Goal: Task Accomplishment & Management: Complete application form

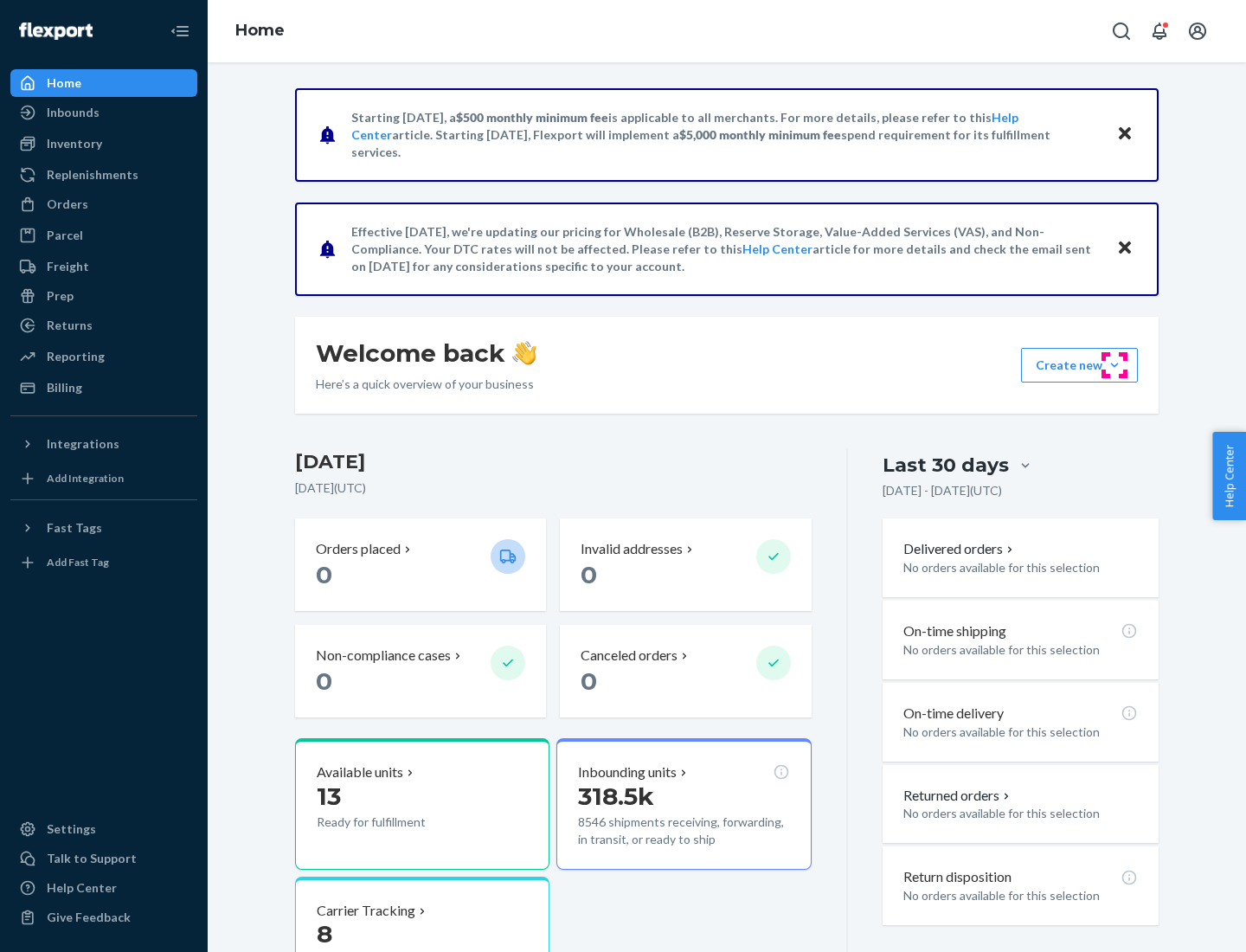
click at [1115, 365] on button "Create new Create new inbound Create new order Create new product" at bounding box center [1079, 365] width 117 height 35
click at [103, 112] on div "Inbounds" at bounding box center [103, 112] width 183 height 24
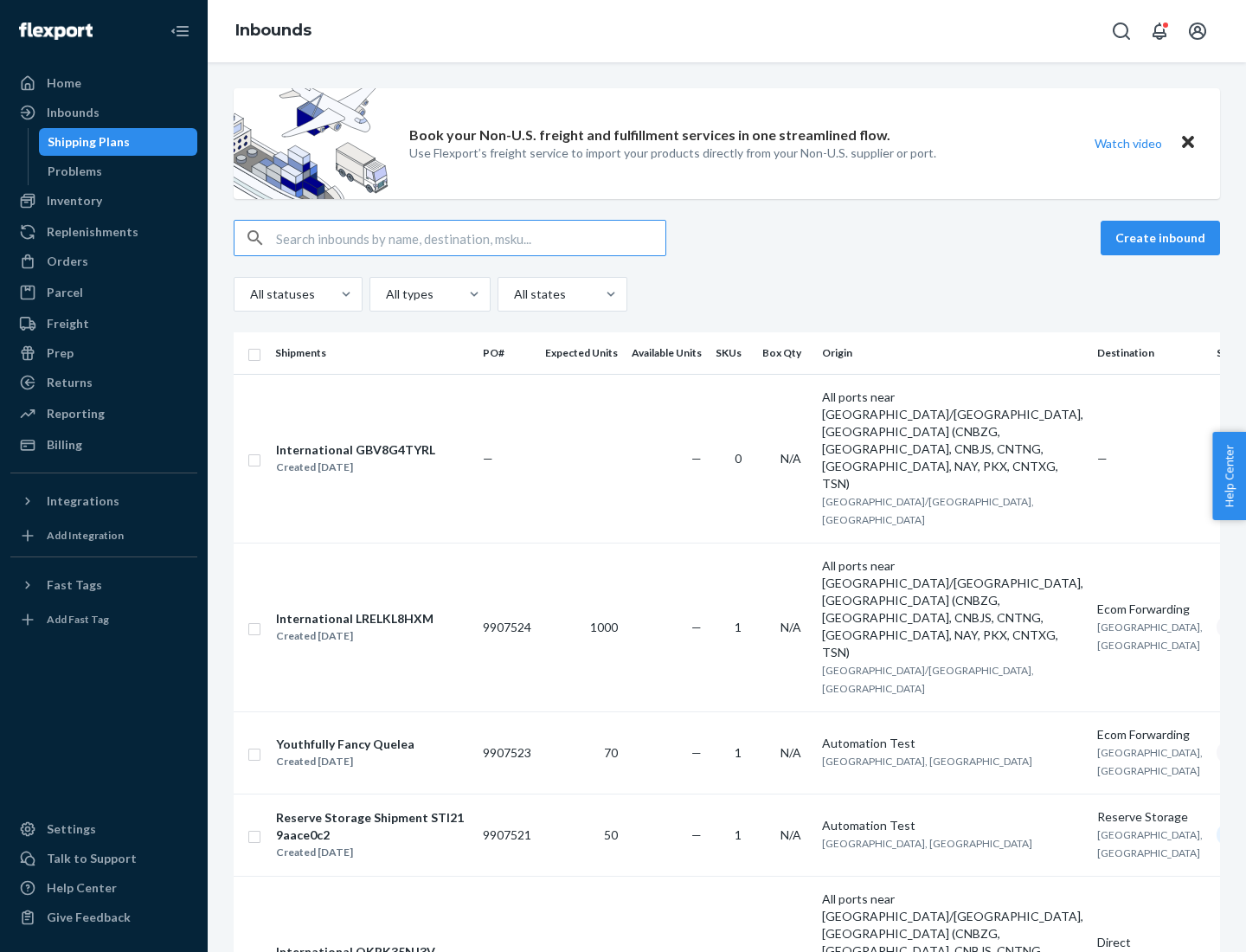
click at [1163, 238] on button "Create inbound" at bounding box center [1160, 238] width 119 height 35
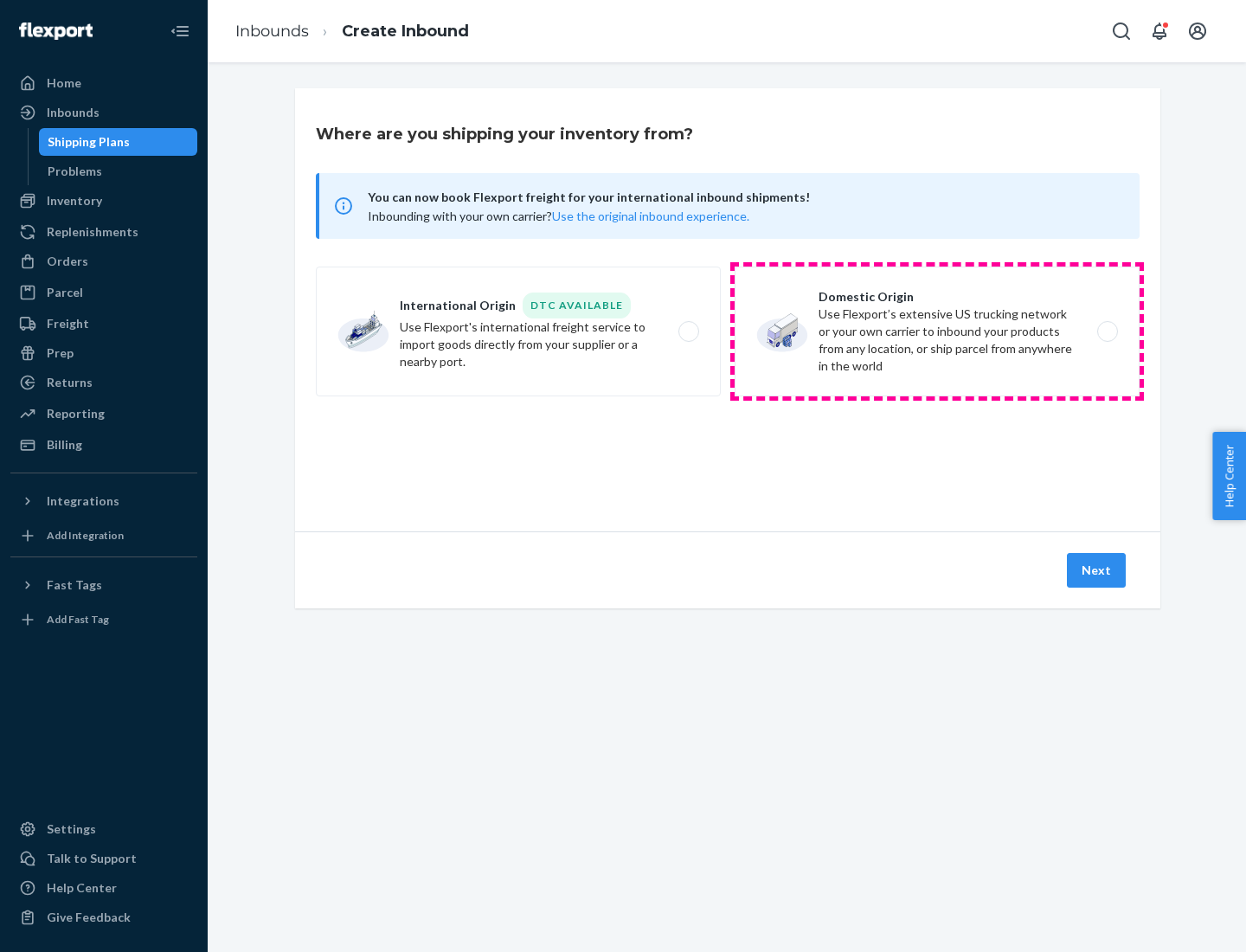
click at [937, 331] on label "Domestic Origin Use Flexport’s extensive US trucking network or your own carrie…" at bounding box center [937, 330] width 405 height 130
click at [1107, 331] on input "Domestic Origin Use Flexport’s extensive US trucking network or your own carrie…" at bounding box center [1112, 331] width 11 height 11
radio input "true"
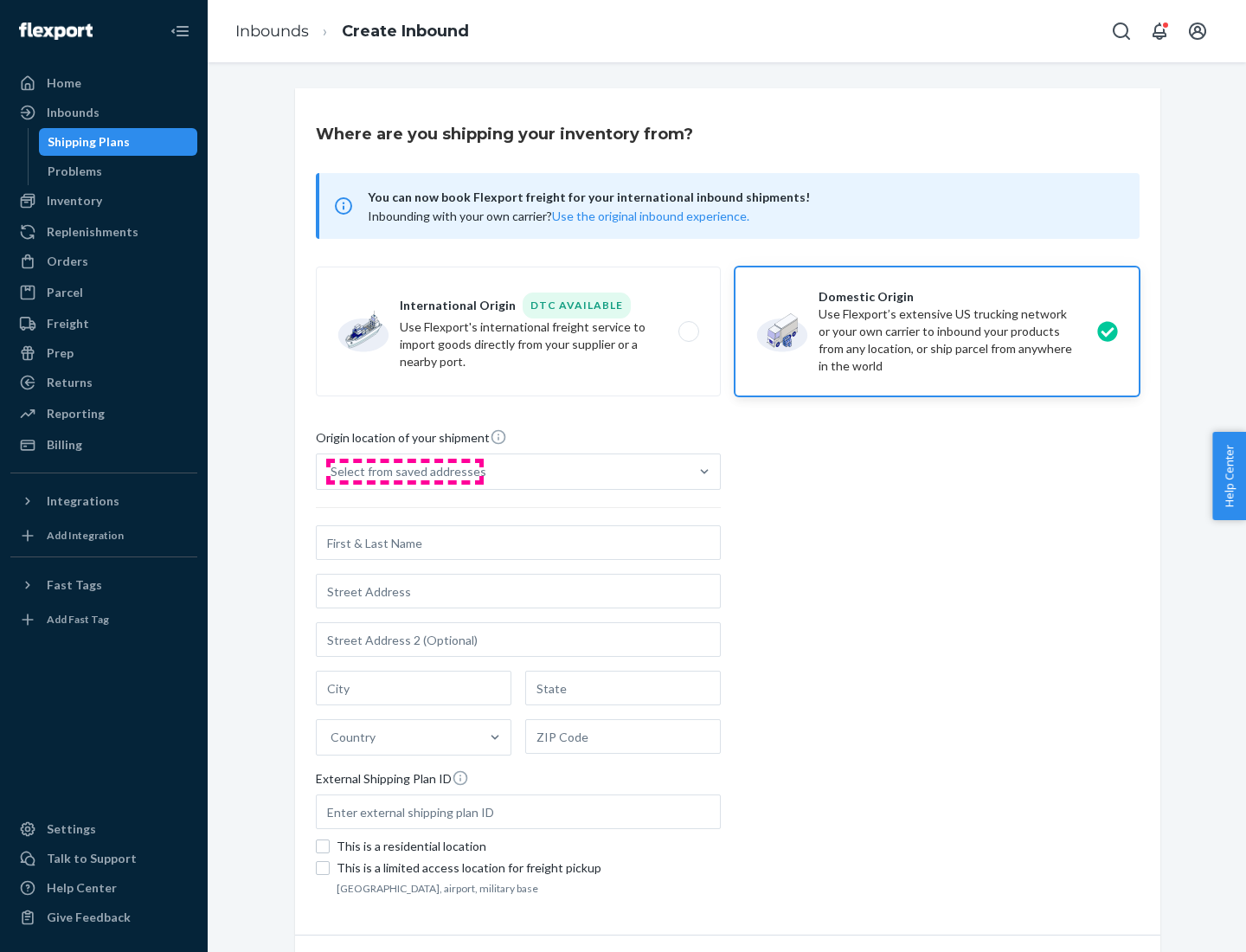
click at [404, 471] on div "Select from saved addresses" at bounding box center [408, 471] width 156 height 17
click at [332, 471] on input "Select from saved addresses" at bounding box center [331, 471] width 2 height 17
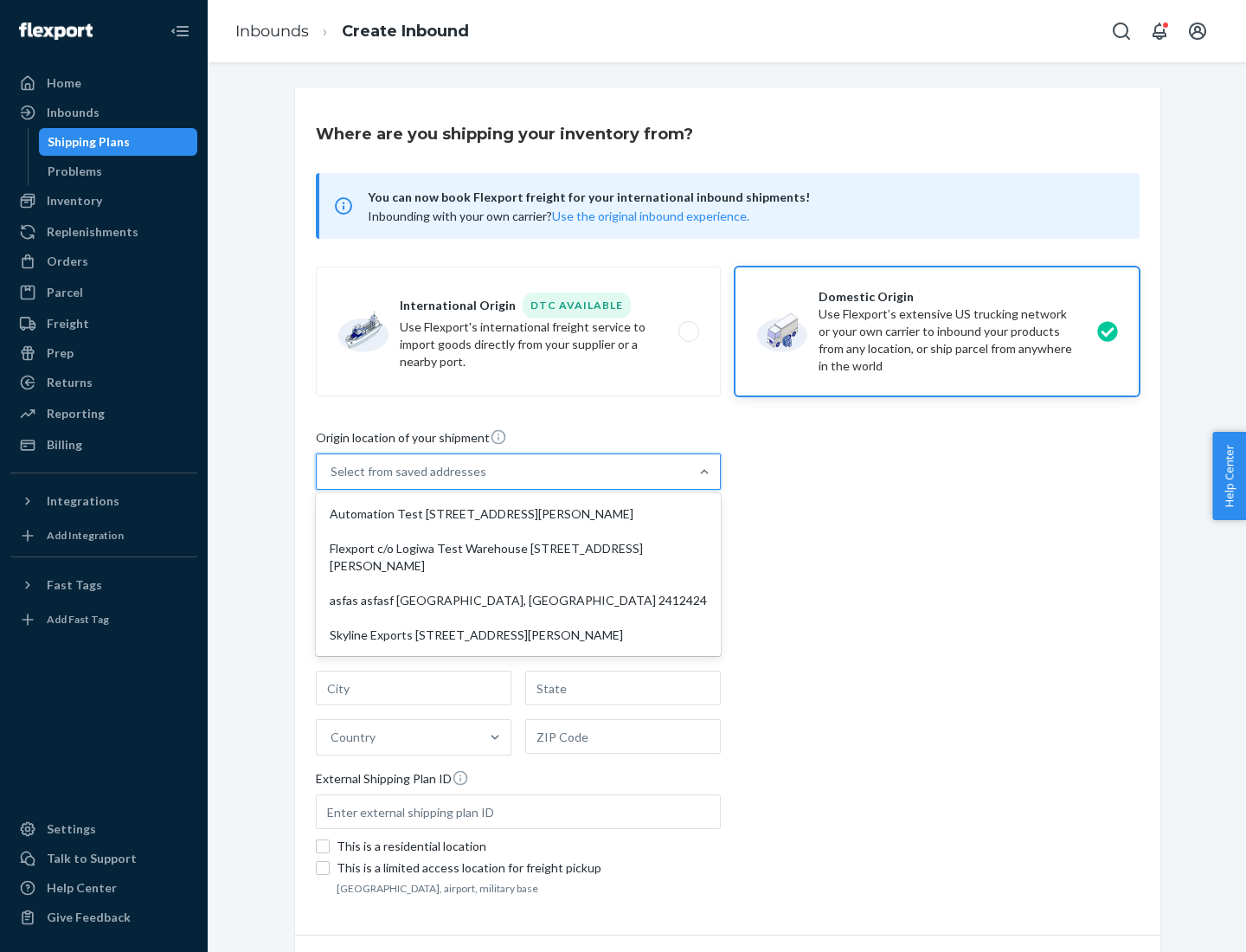
scroll to position [7, 0]
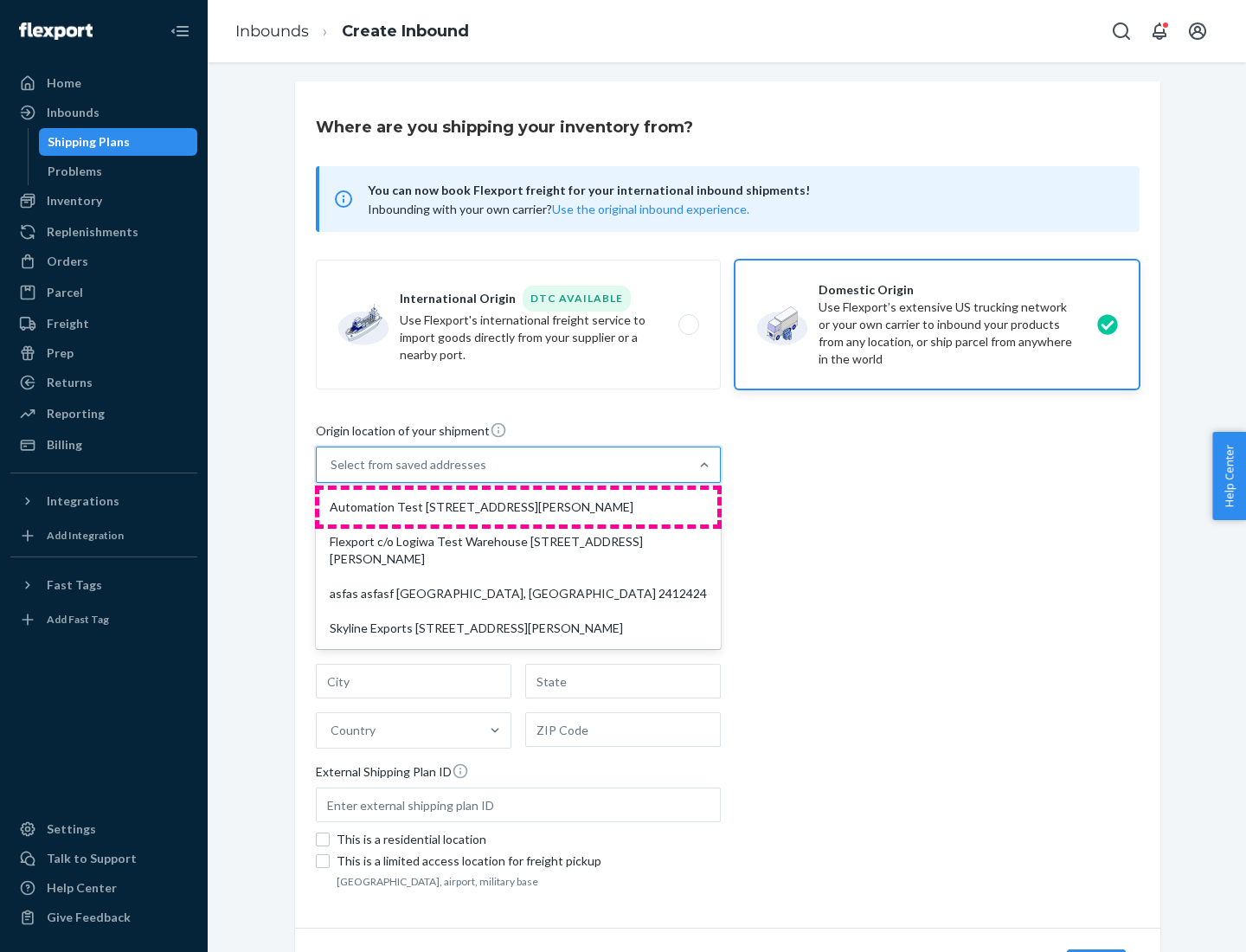
click at [518, 507] on div "Automation Test [STREET_ADDRESS][PERSON_NAME]" at bounding box center [518, 507] width 398 height 35
click at [332, 473] on input "option Automation Test [STREET_ADDRESS][PERSON_NAME] focused, 1 of 4. 4 results…" at bounding box center [331, 464] width 2 height 17
type input "Automation Test"
type input "[STREET_ADDRESS][PERSON_NAME]"
type input "9th Floor"
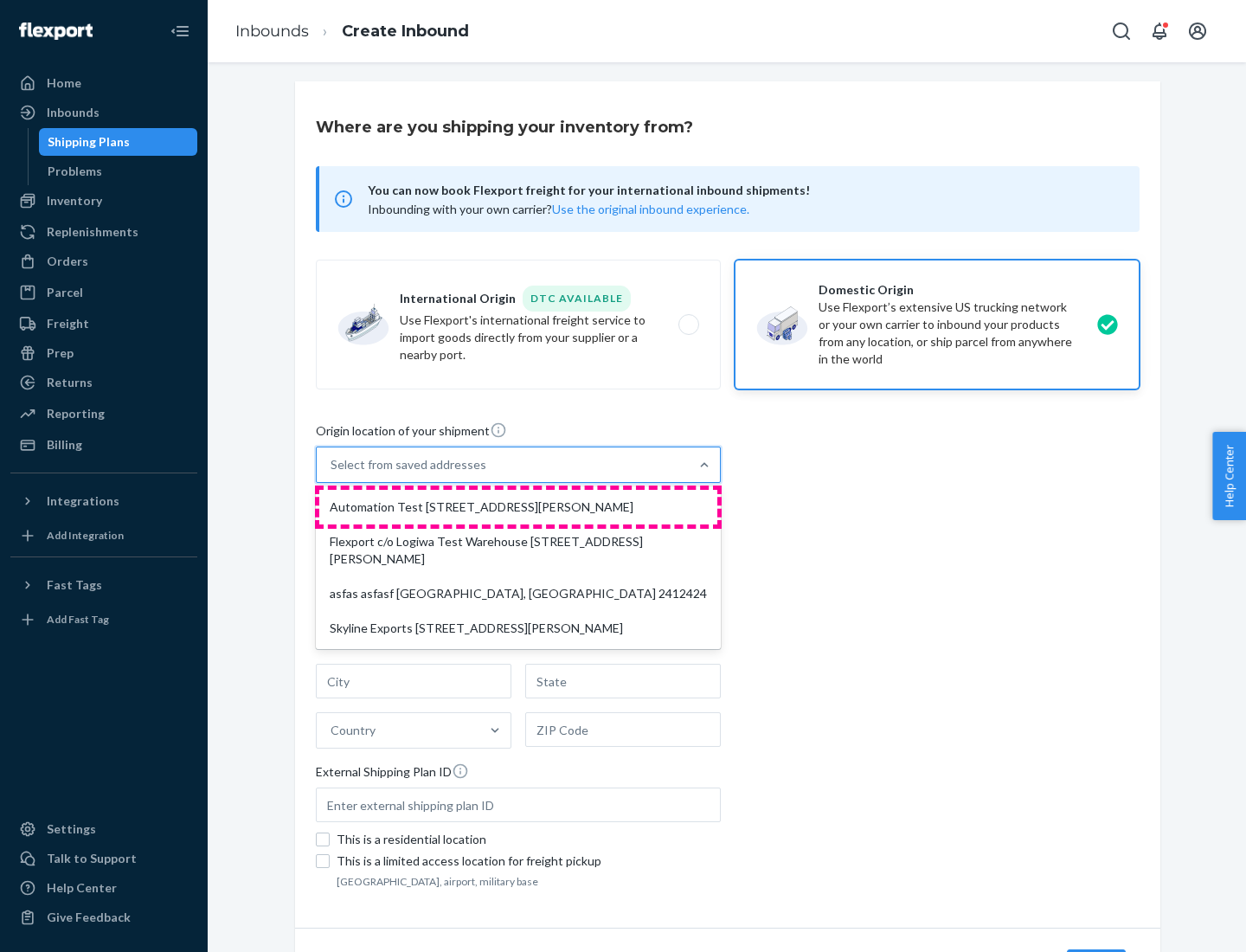
type input "[GEOGRAPHIC_DATA]"
type input "CA"
type input "94104"
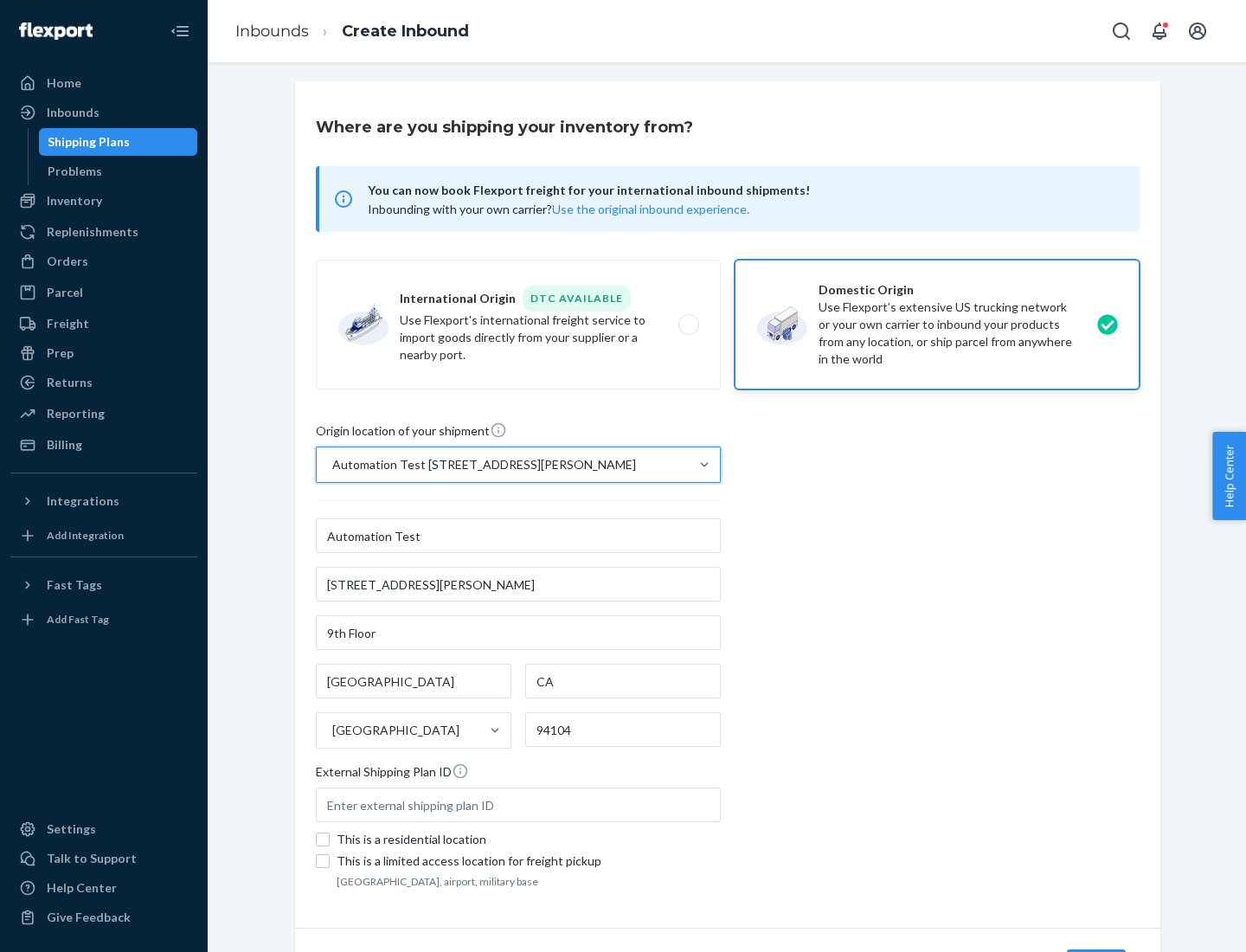
scroll to position [101, 0]
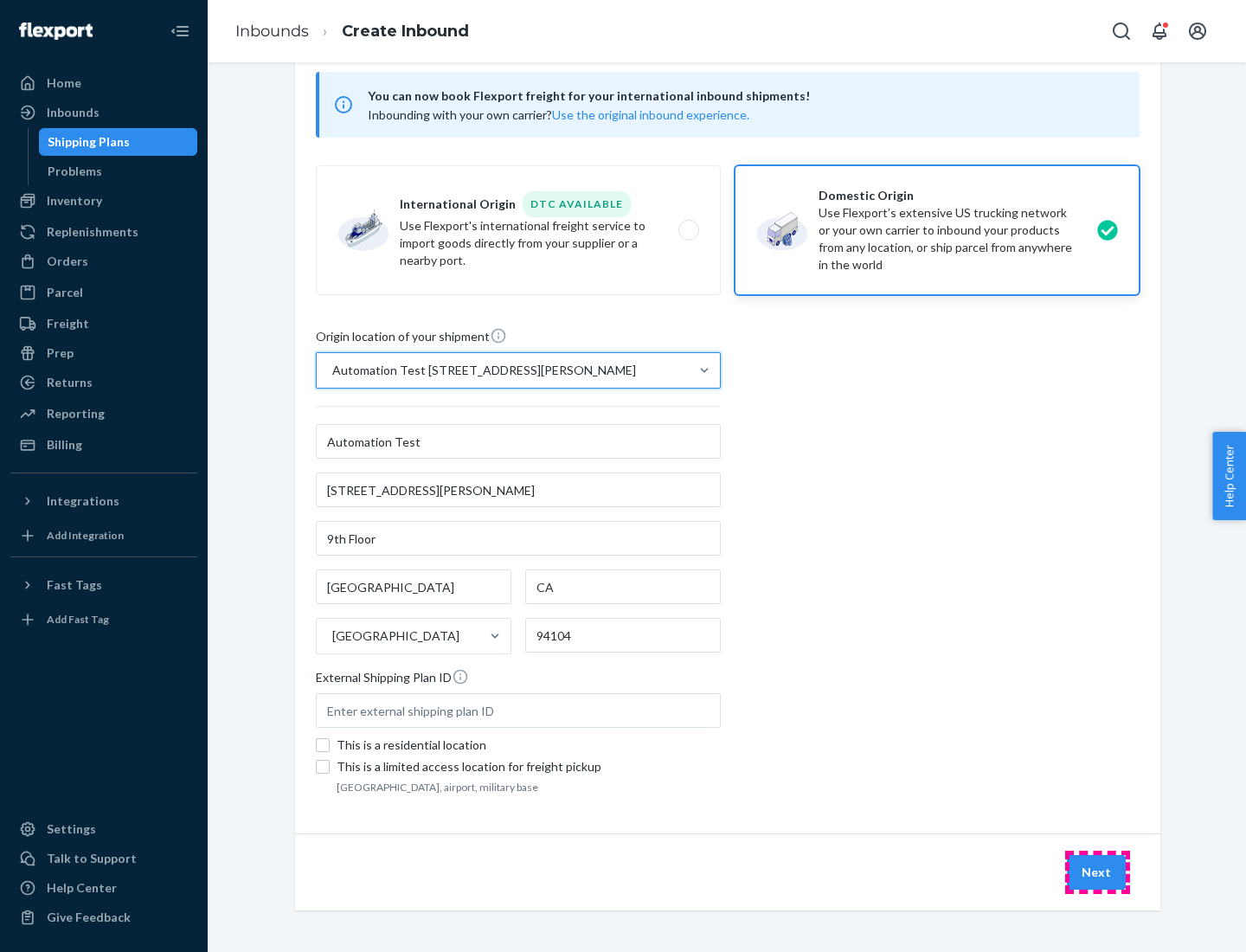
click at [1097, 872] on button "Next" at bounding box center [1096, 872] width 59 height 35
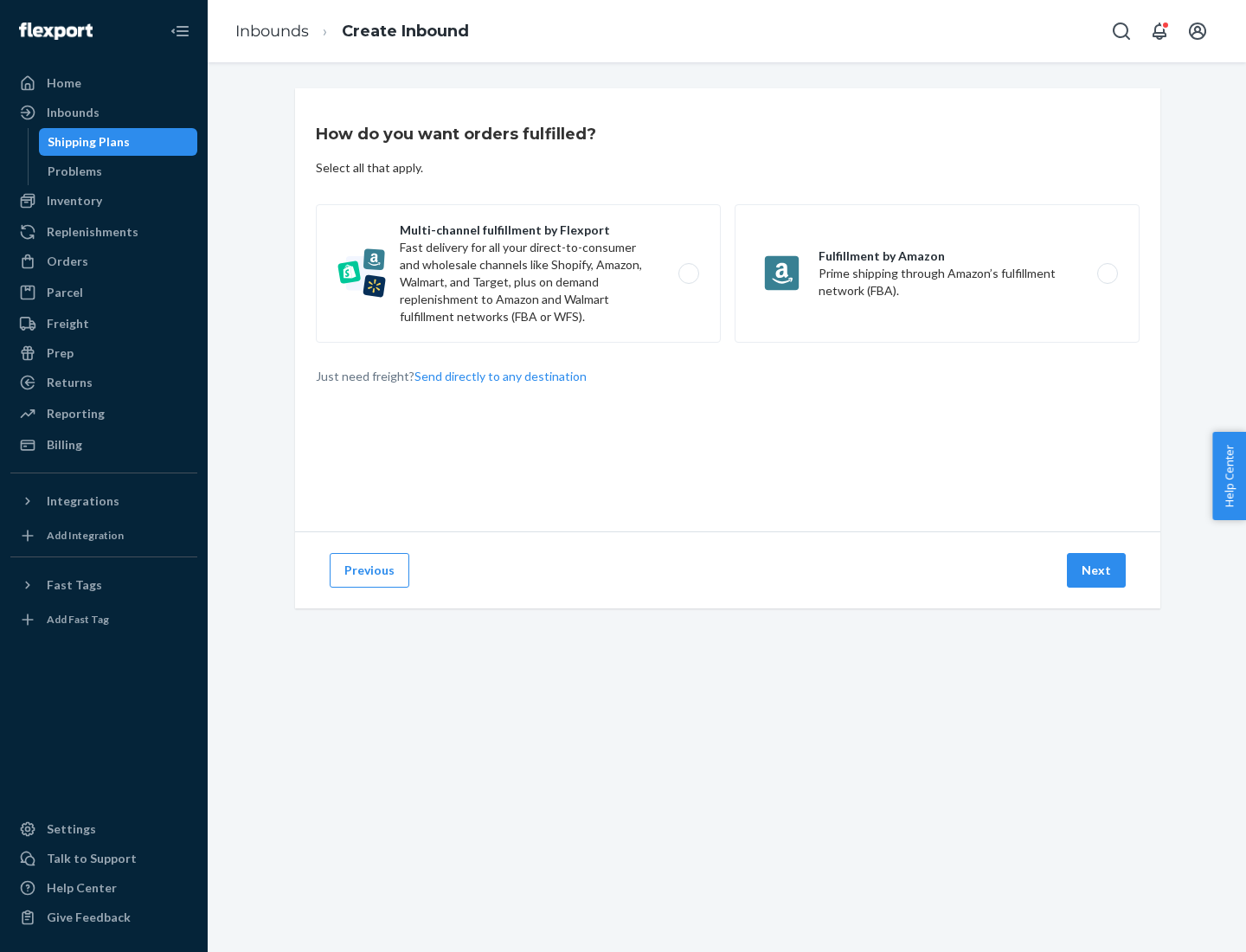
click at [518, 273] on label "Multi-channel fulfillment by Flexport Fast delivery for all your direct-to-cons…" at bounding box center [518, 273] width 405 height 138
click at [688, 273] on input "Multi-channel fulfillment by Flexport Fast delivery for all your direct-to-cons…" at bounding box center [693, 273] width 11 height 11
radio input "true"
click at [1097, 570] on button "Next" at bounding box center [1096, 570] width 59 height 35
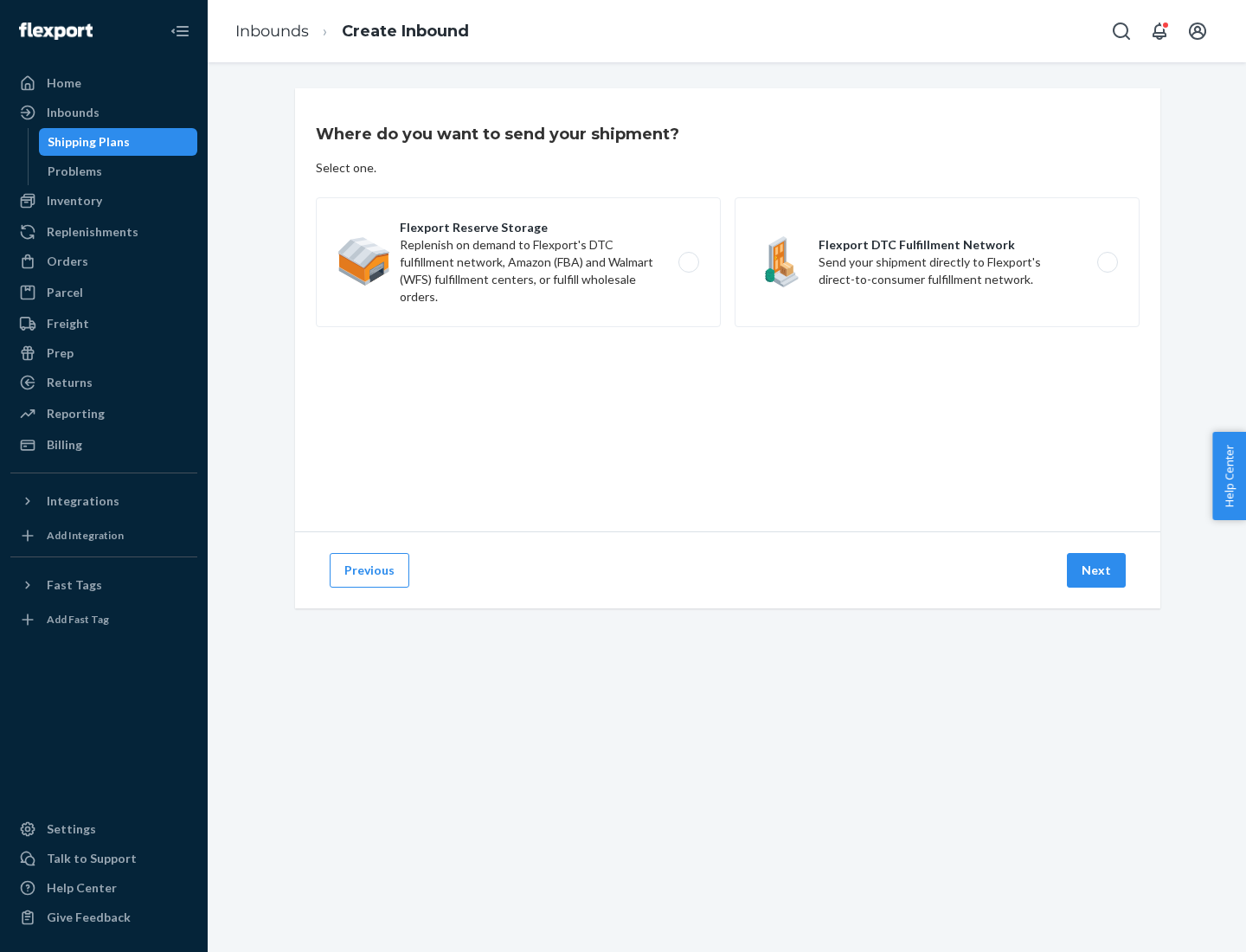
click at [937, 262] on label "Flexport DTC Fulfillment Network Send your shipment directly to Flexport's dire…" at bounding box center [937, 262] width 405 height 130
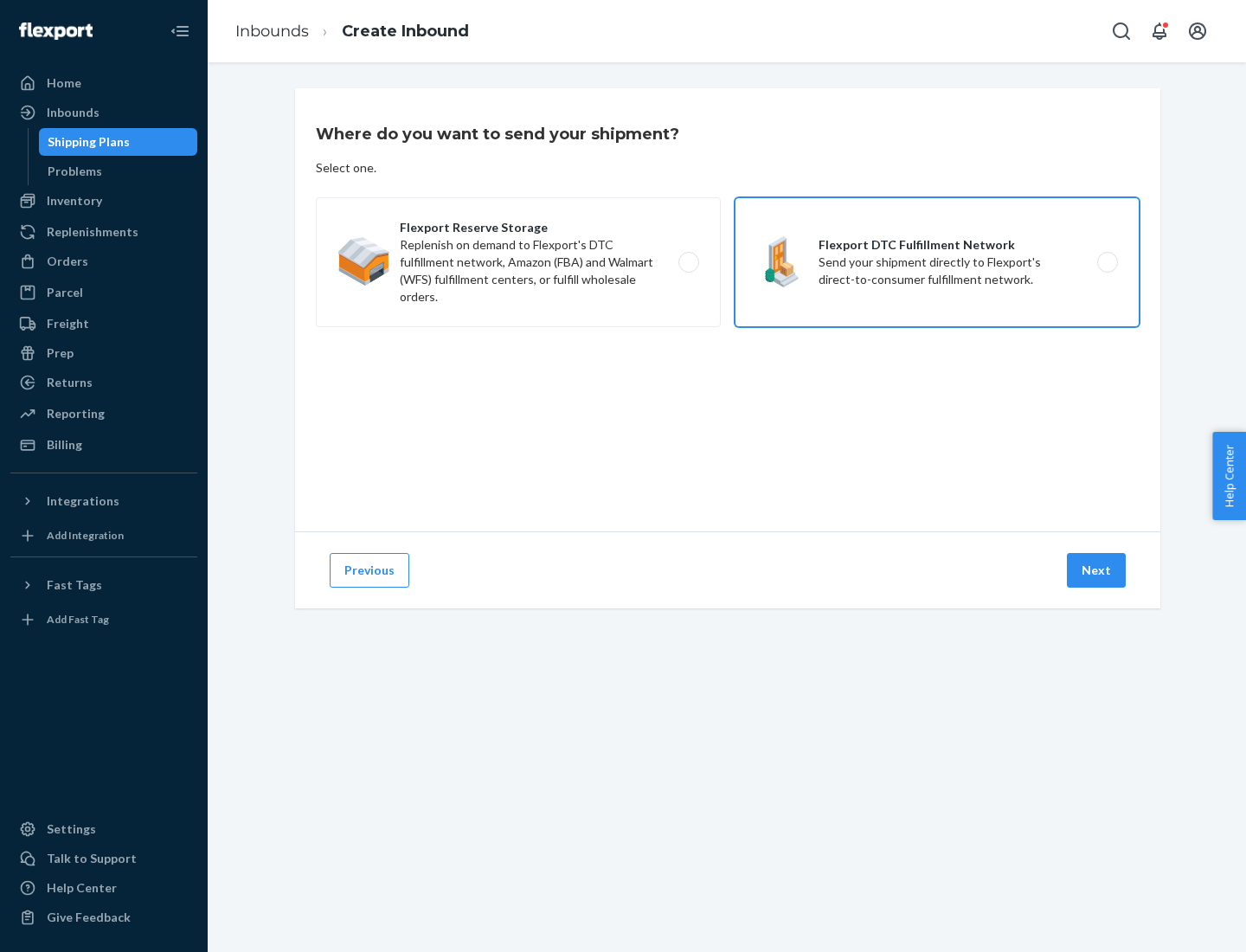
click at [1107, 262] on input "Flexport DTC Fulfillment Network Send your shipment directly to Flexport's dire…" at bounding box center [1112, 263] width 11 height 11
radio input "true"
click at [1097, 570] on button "Next" at bounding box center [1096, 570] width 59 height 35
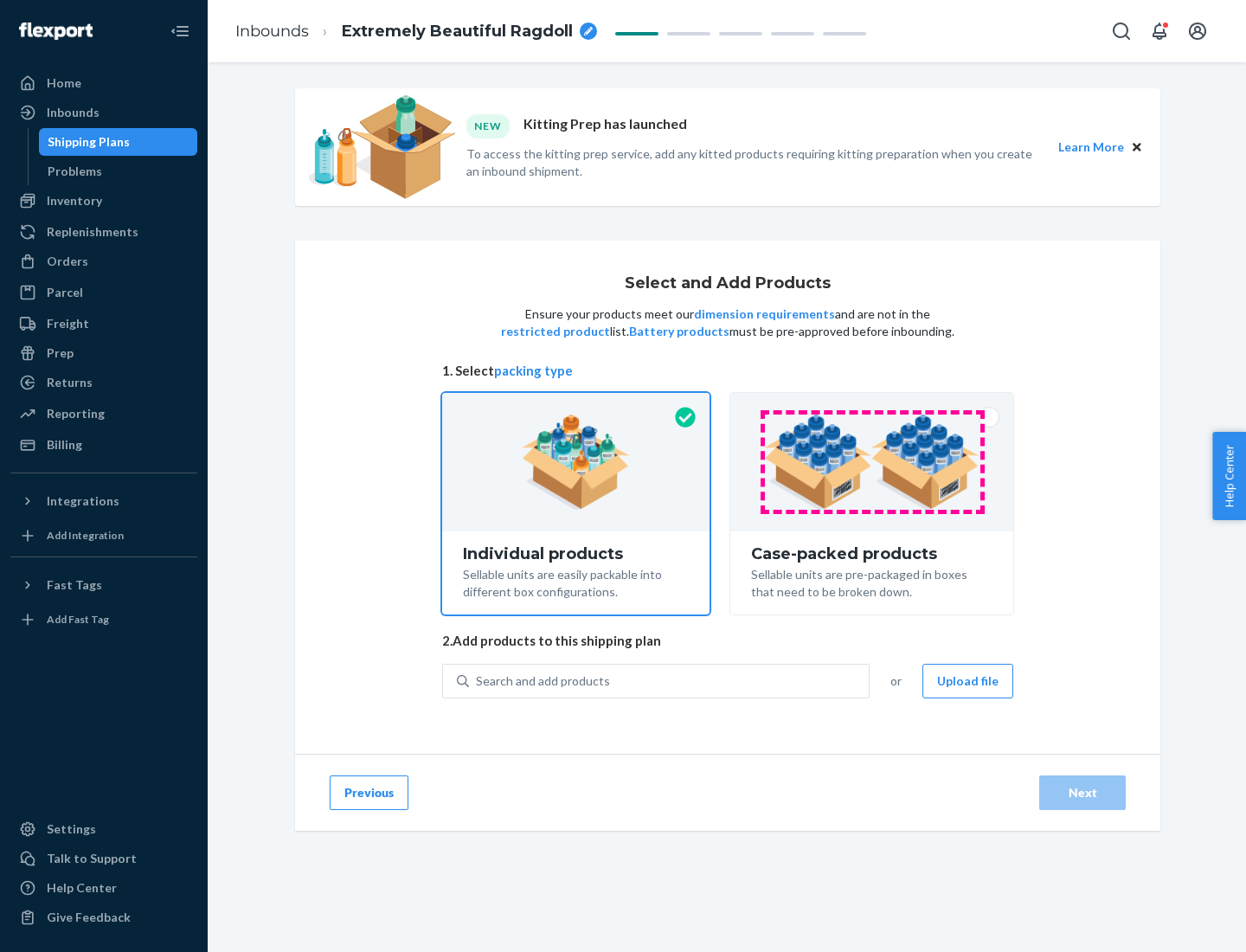
click at [872, 462] on img at bounding box center [872, 462] width 216 height 95
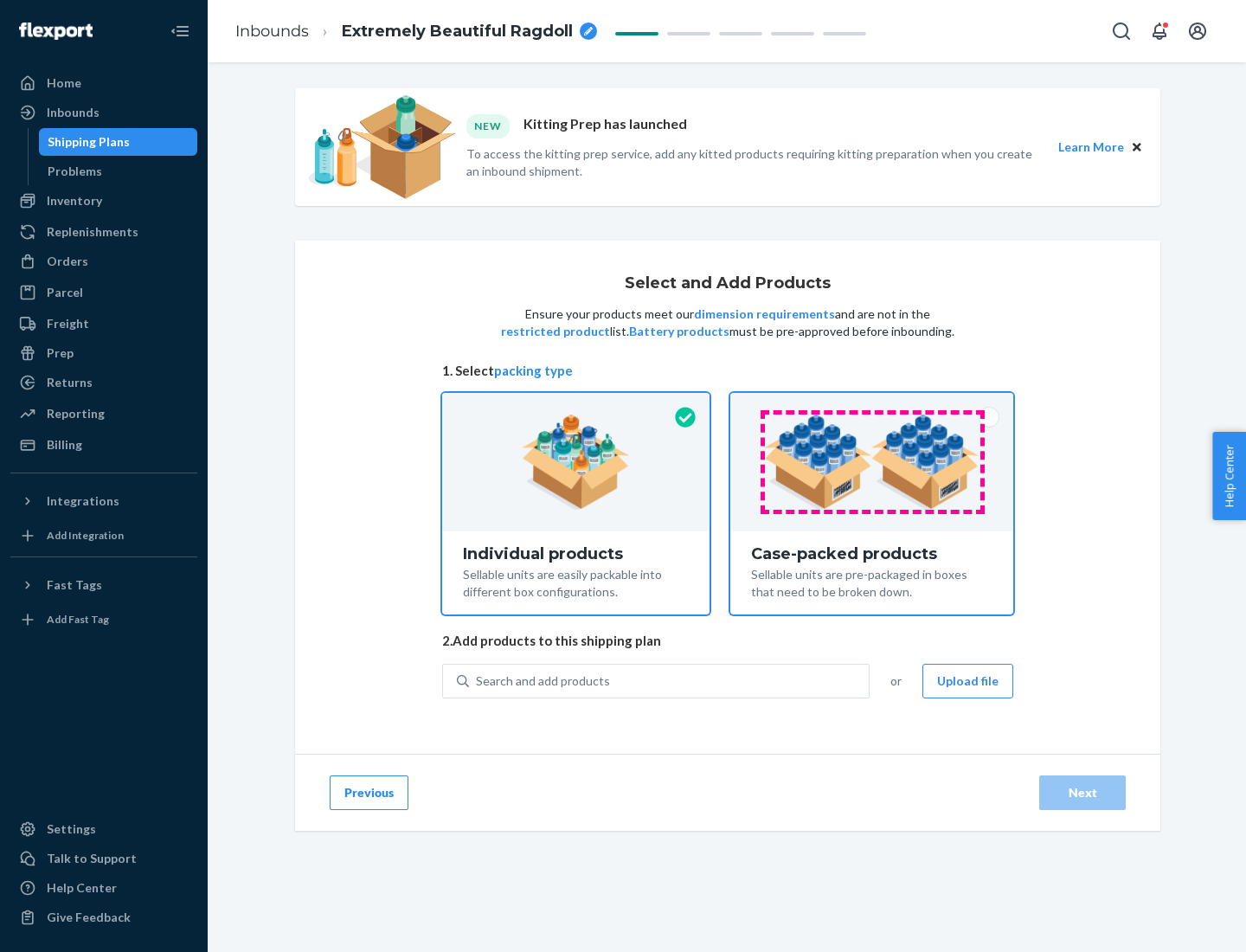
click at [872, 404] on input "Case-packed products Sellable units are pre-packaged in boxes that need to be b…" at bounding box center [871, 398] width 11 height 11
radio input "true"
radio input "false"
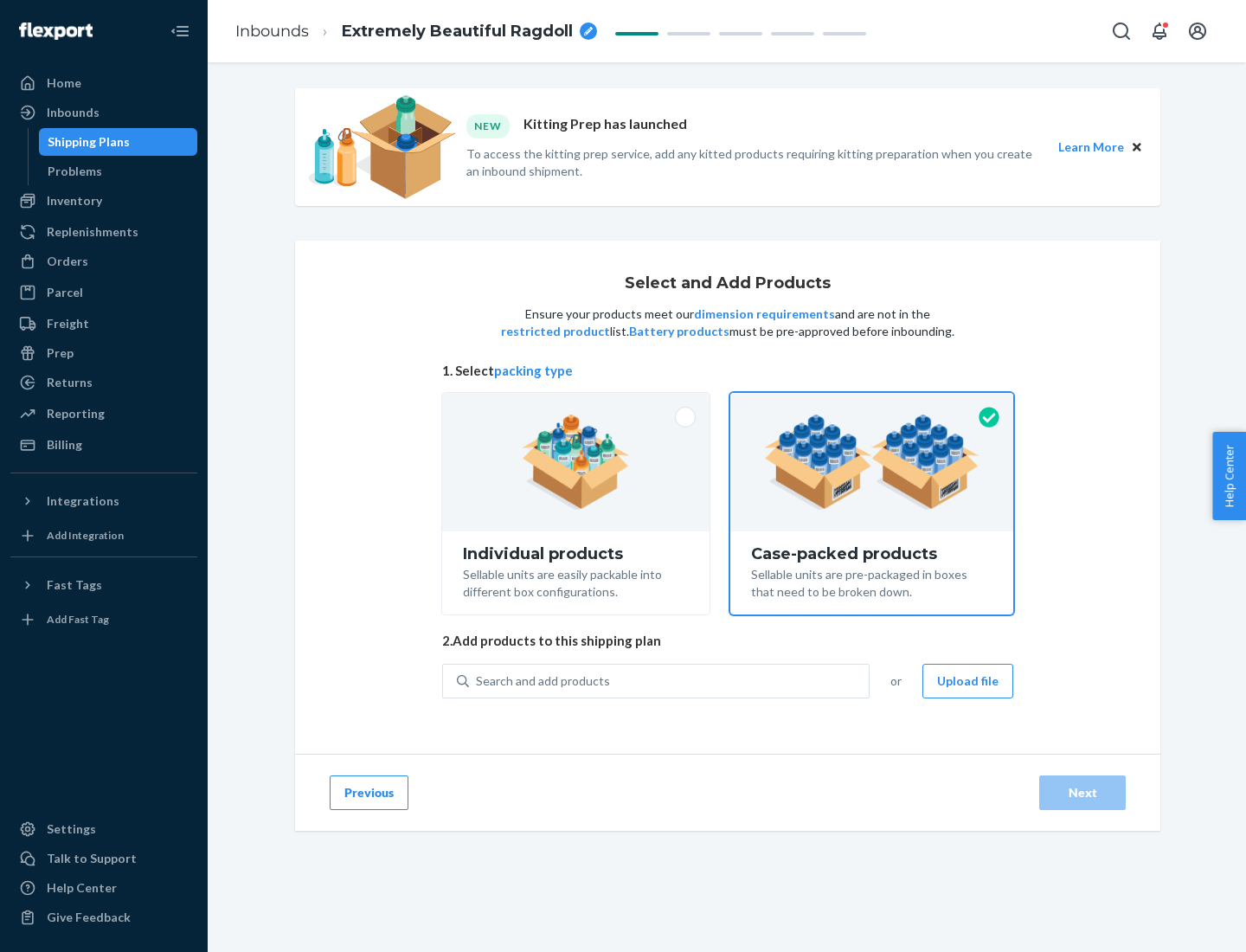
click at [670, 680] on div "Search and add products" at bounding box center [669, 681] width 400 height 31
click at [477, 680] on input "Search and add products" at bounding box center [476, 681] width 2 height 17
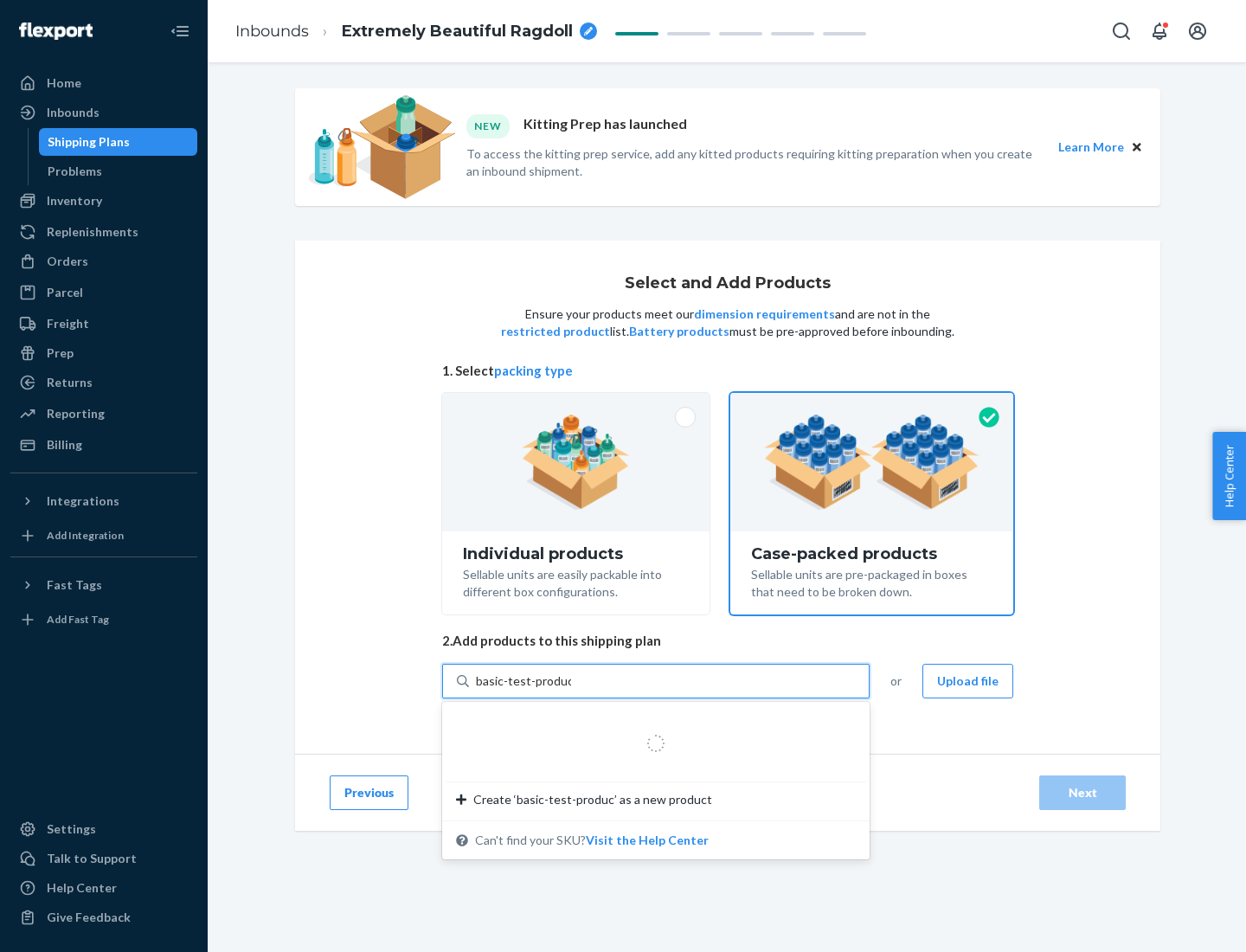
type input "basic-test-product-1"
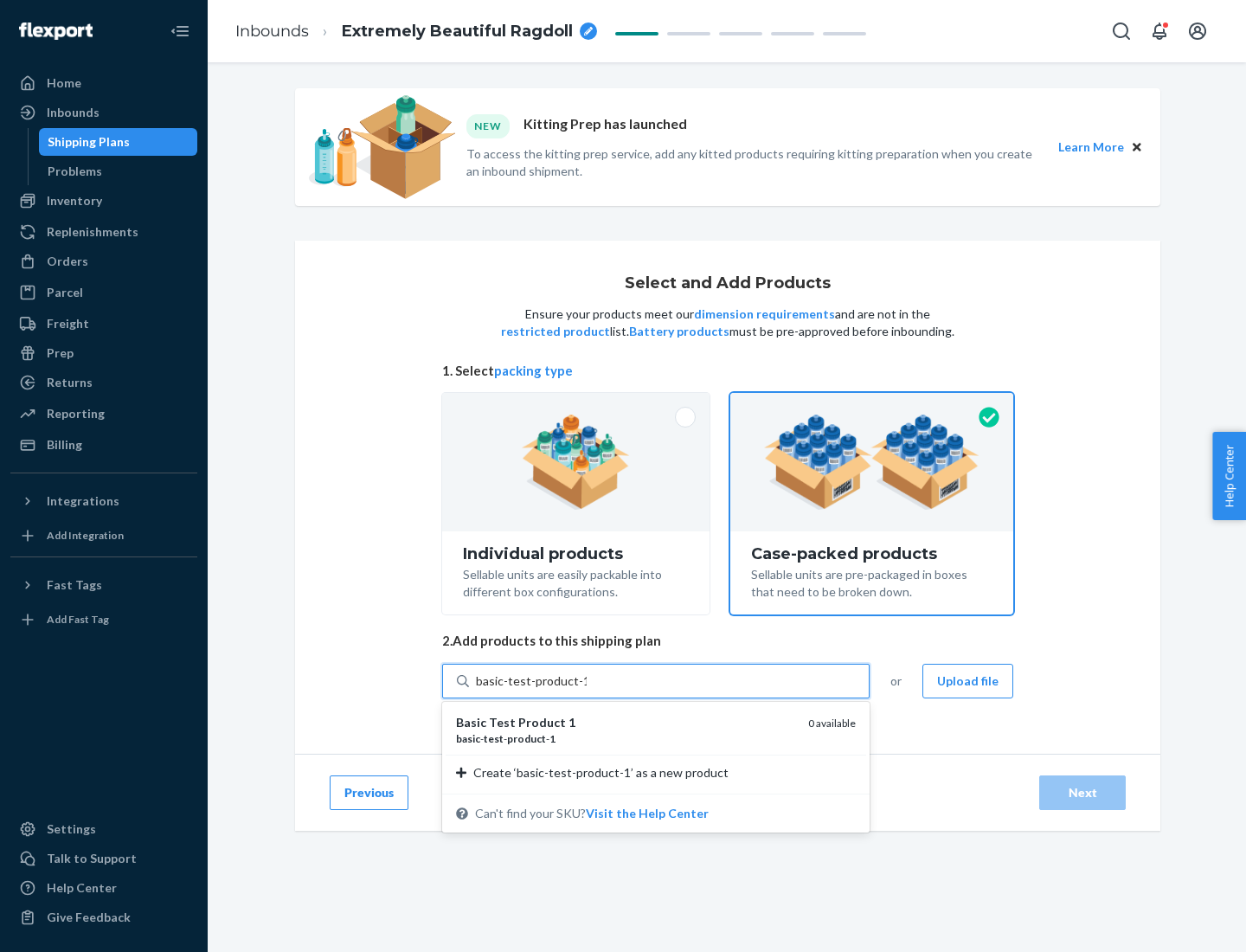
click at [625, 738] on div "basic - test - product - 1" at bounding box center [624, 738] width 338 height 15
click at [587, 689] on input "basic-test-product-1" at bounding box center [530, 681] width 110 height 17
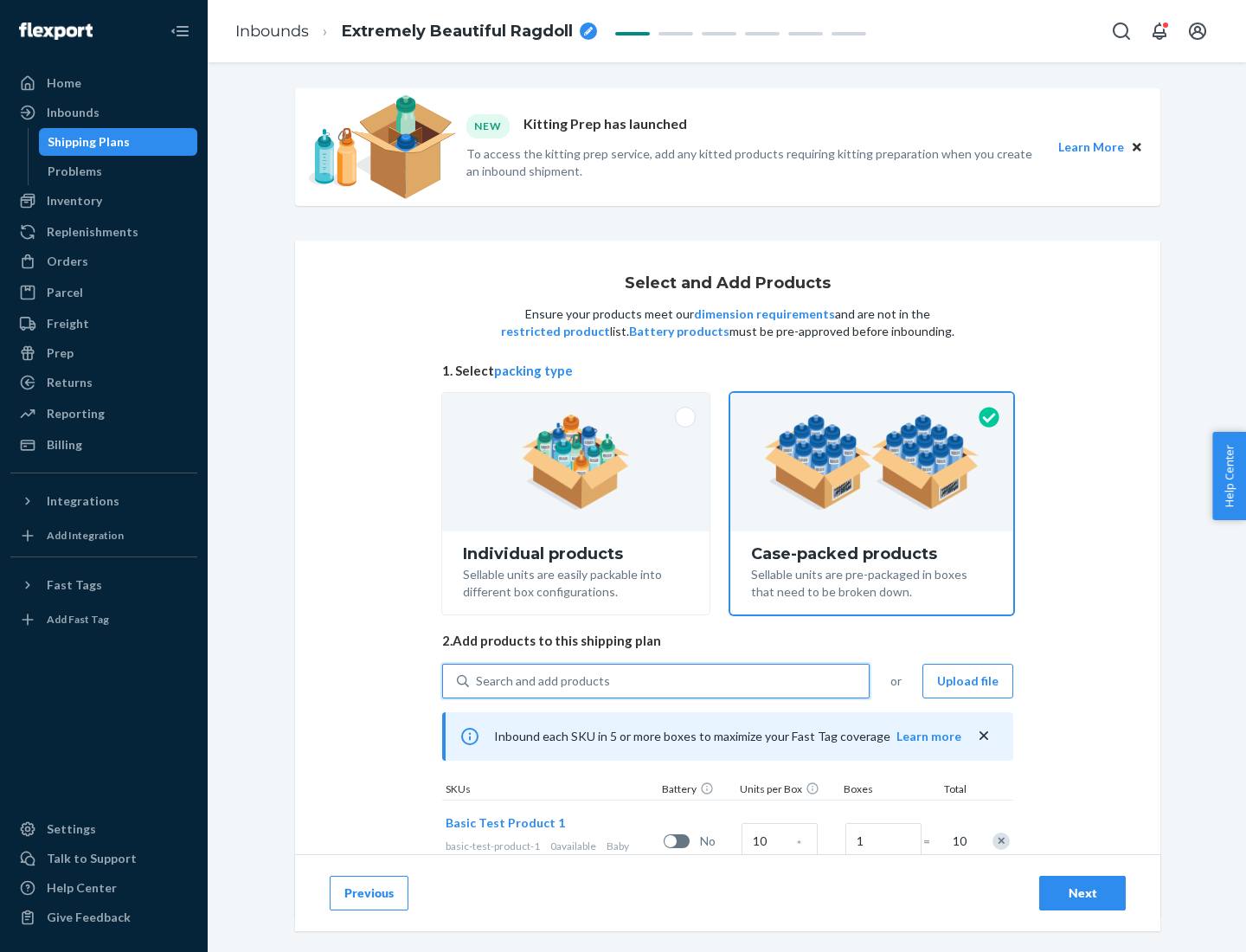
scroll to position [63, 0]
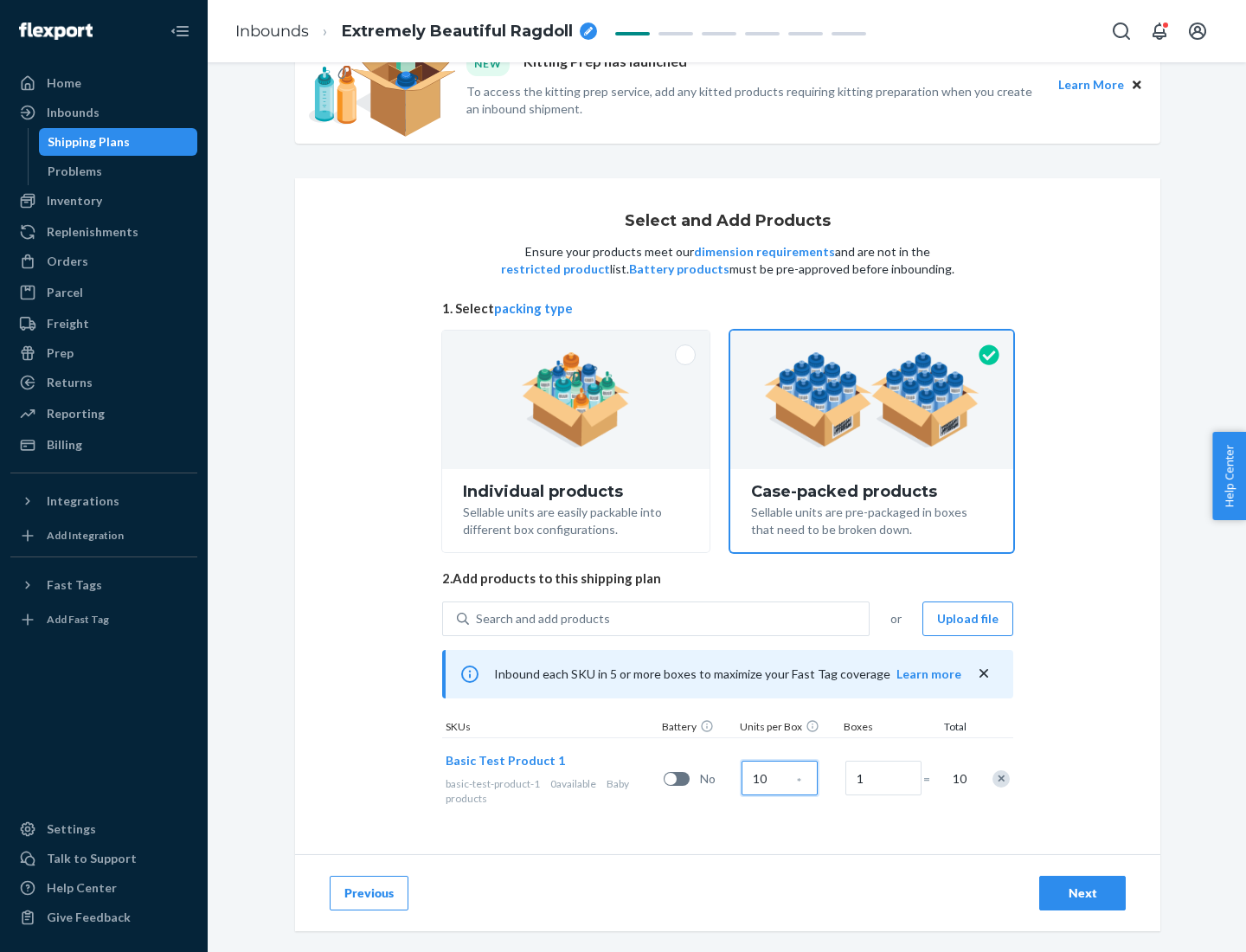
type input "10"
type input "7"
click at [1083, 893] on div "Next" at bounding box center [1083, 893] width 57 height 17
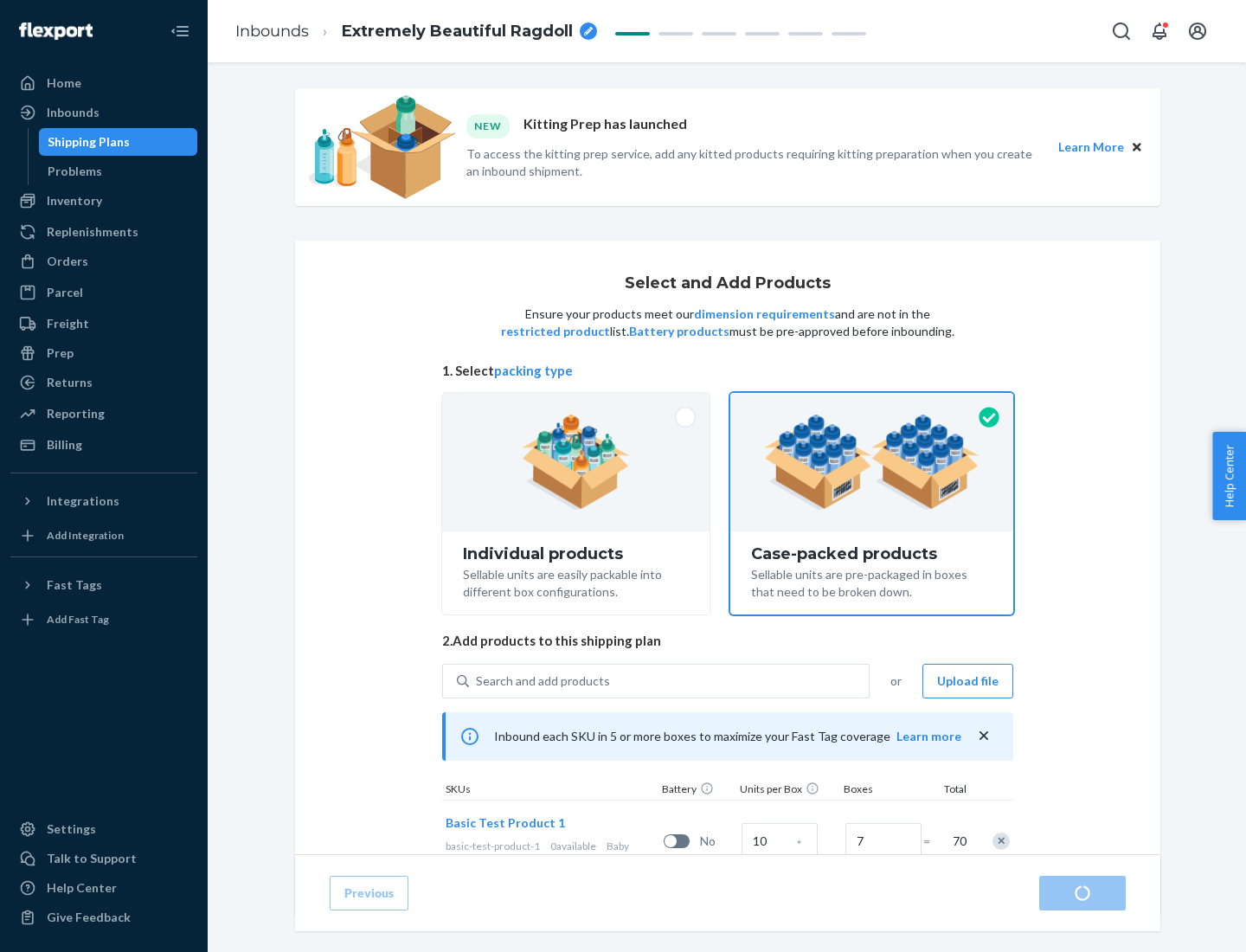
radio input "true"
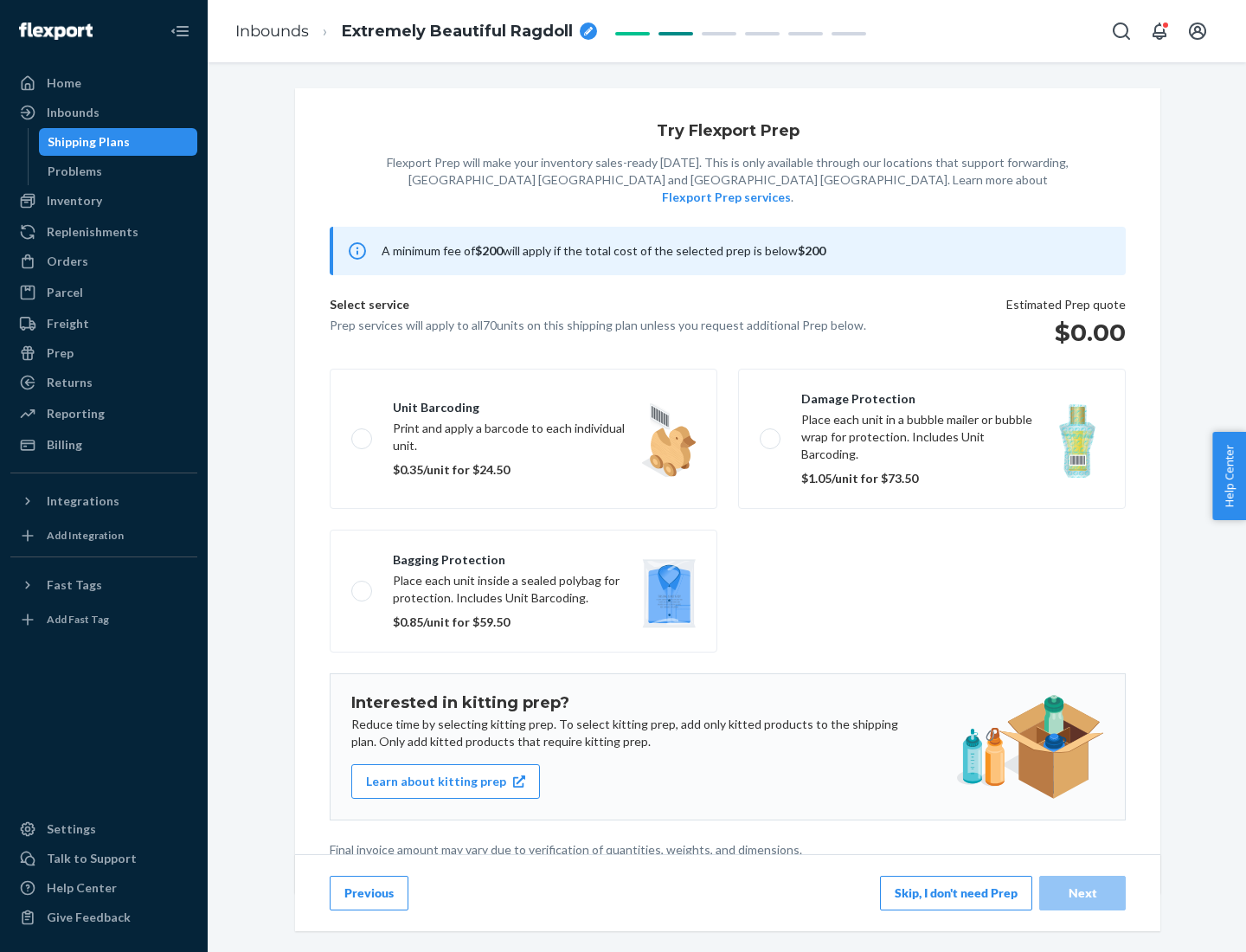
scroll to position [4, 0]
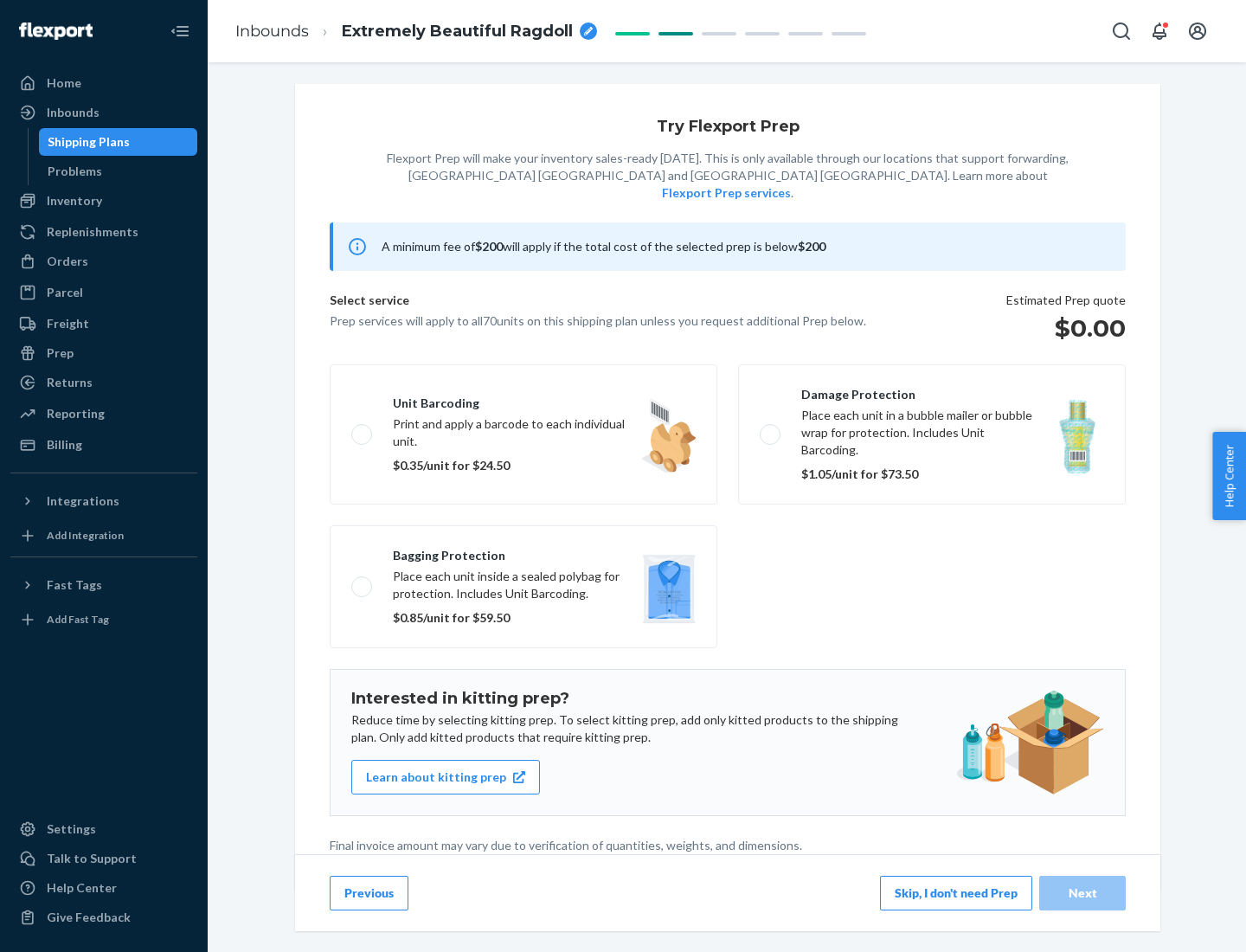
click at [523, 551] on label "Bagging protection Place each unit inside a sealed polybag for protection. Incl…" at bounding box center [523, 586] width 388 height 123
click at [363, 581] on input "Bagging protection Place each unit inside a sealed polybag for protection. Incl…" at bounding box center [356, 586] width 11 height 11
checkbox input "true"
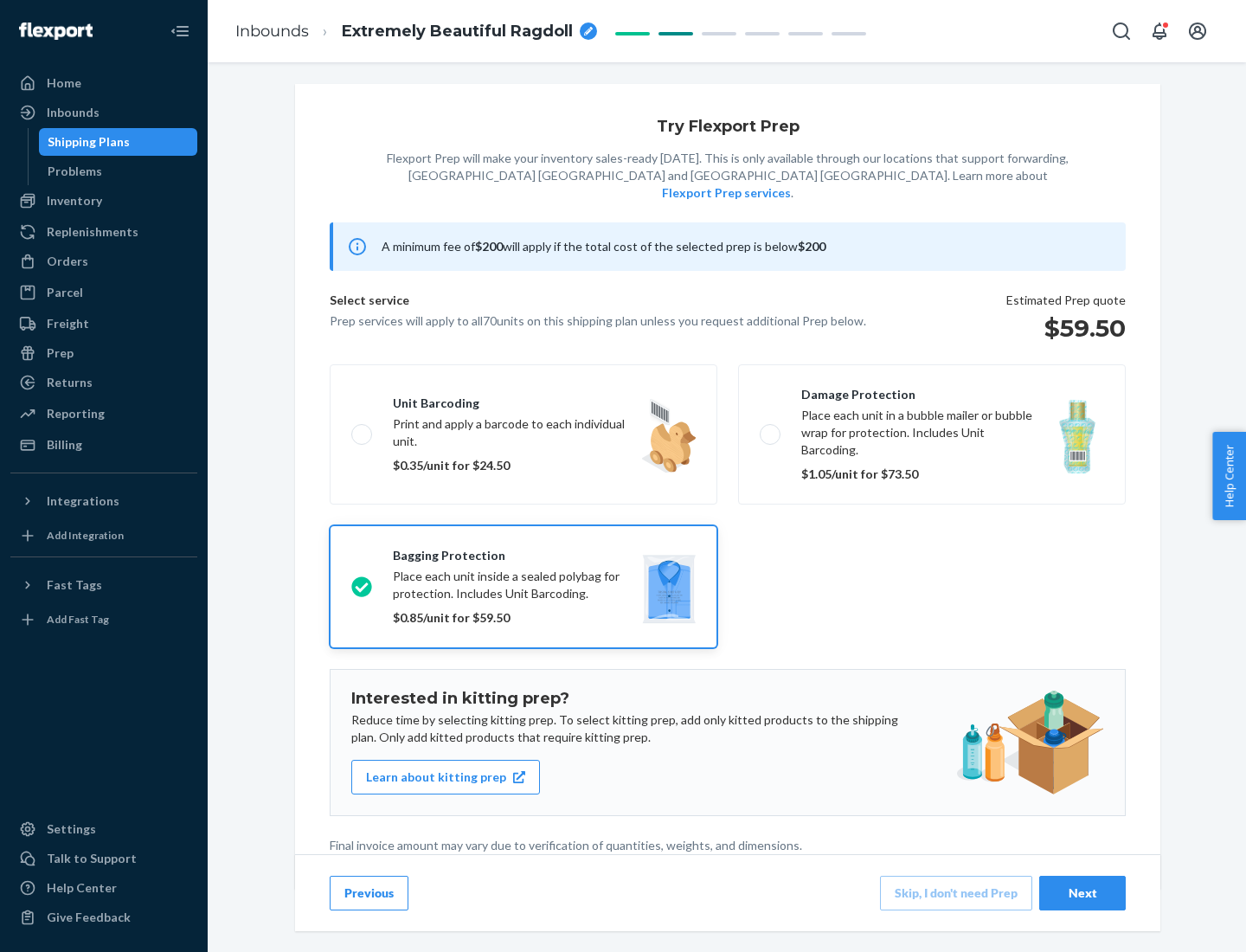
click at [1083, 892] on div "Next" at bounding box center [1083, 893] width 57 height 17
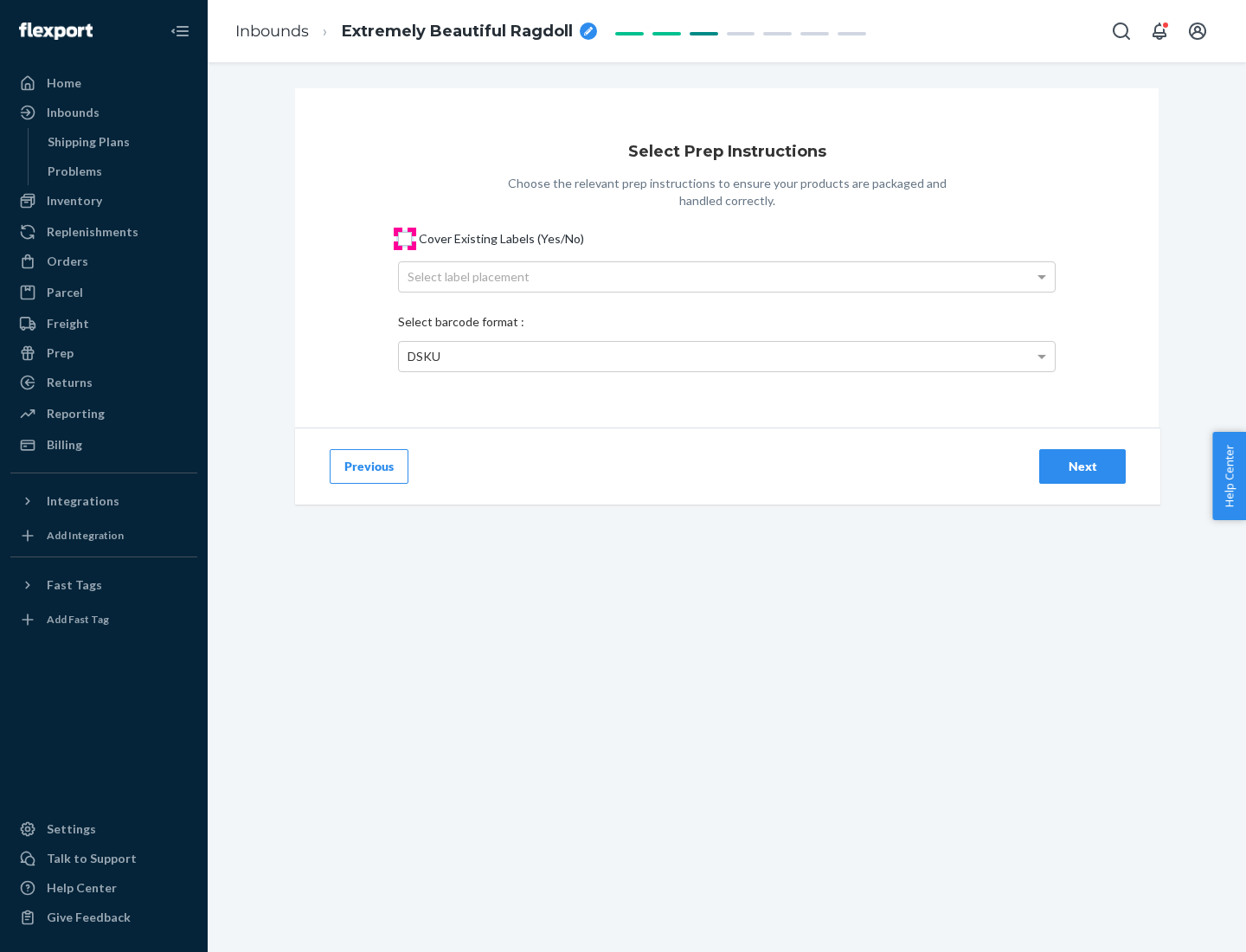
click at [405, 238] on input "Cover Existing Labels (Yes/No)" at bounding box center [405, 239] width 14 height 14
checkbox input "true"
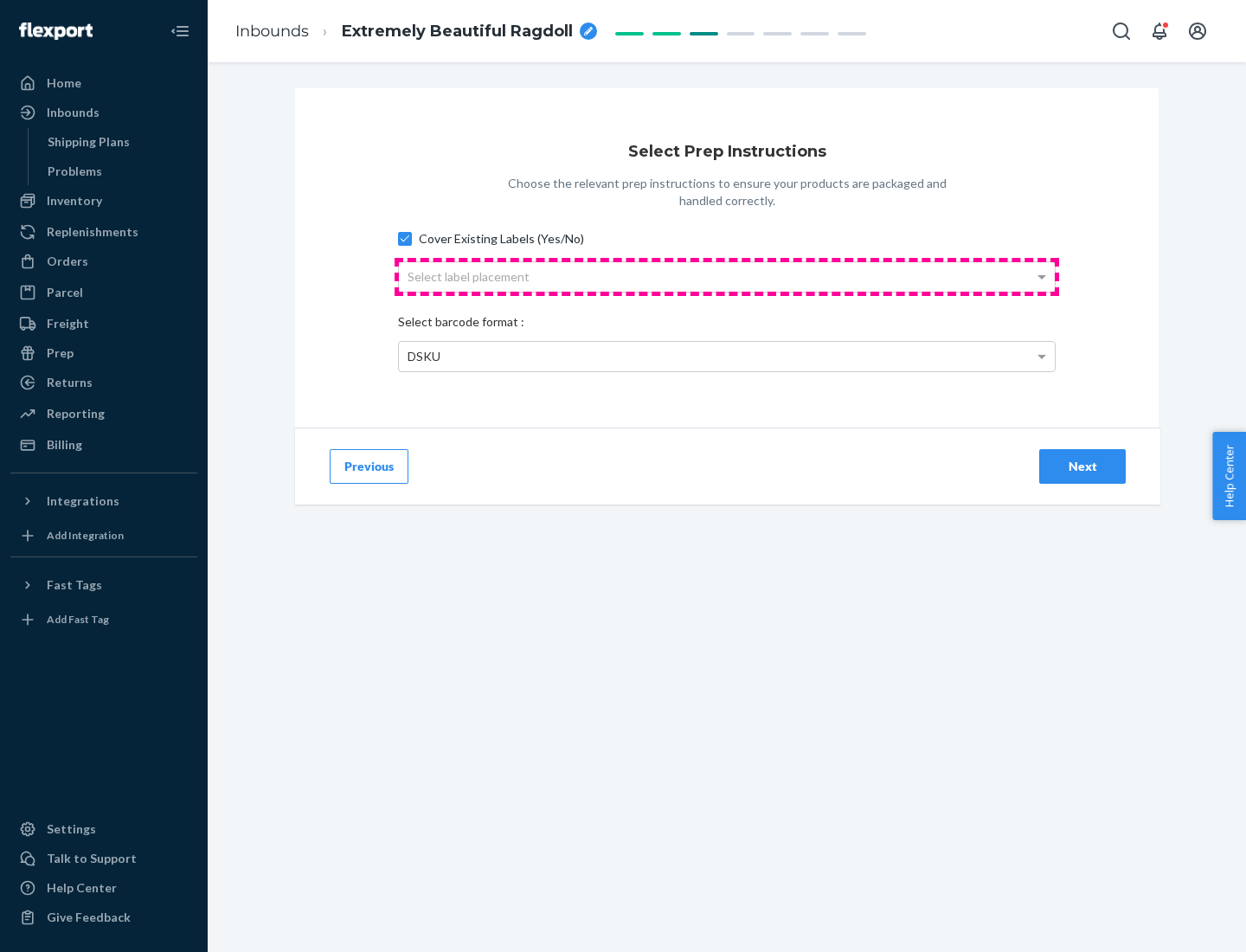
click at [727, 276] on div "Select label placement" at bounding box center [727, 276] width 656 height 30
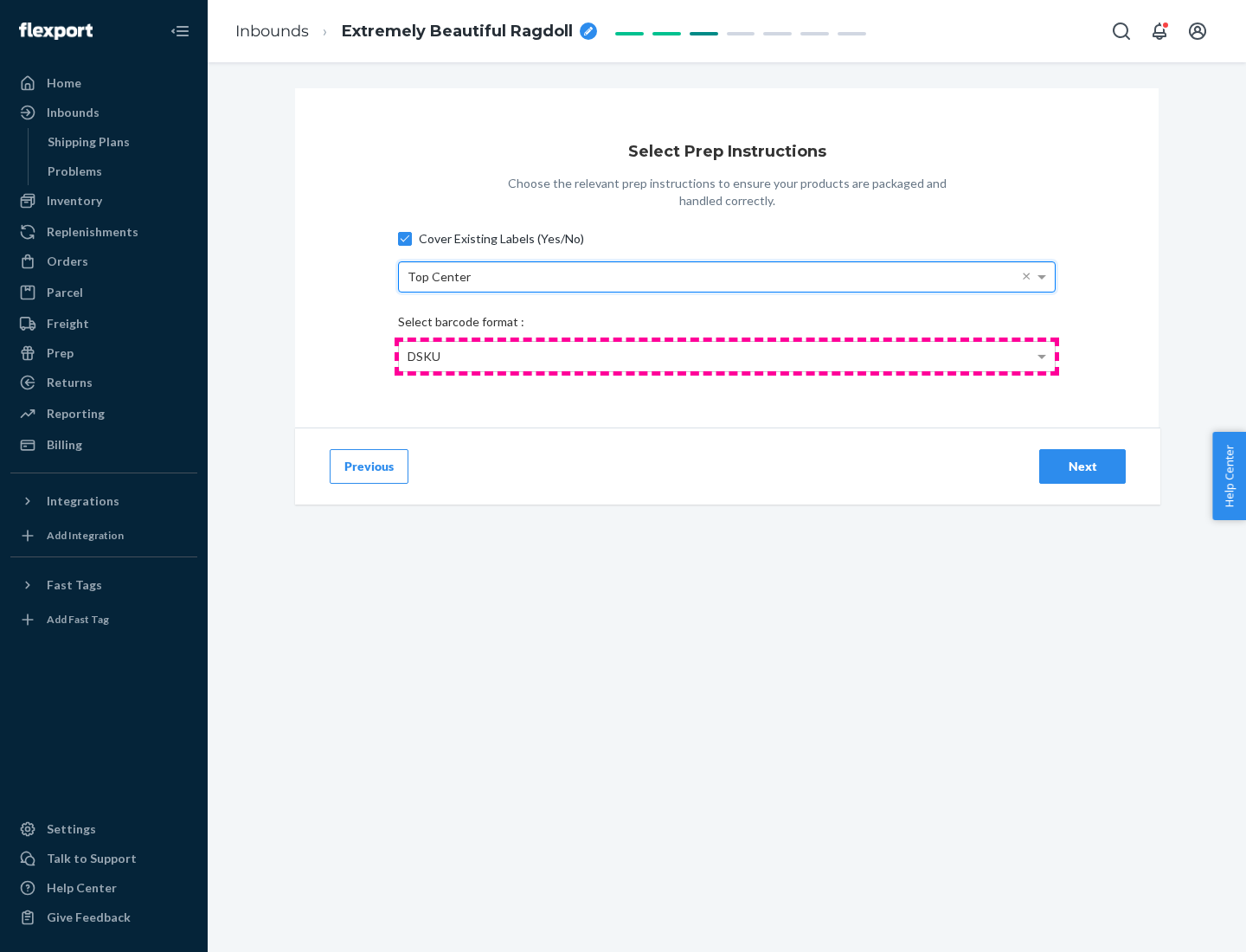
click at [727, 356] on div "DSKU" at bounding box center [727, 356] width 656 height 30
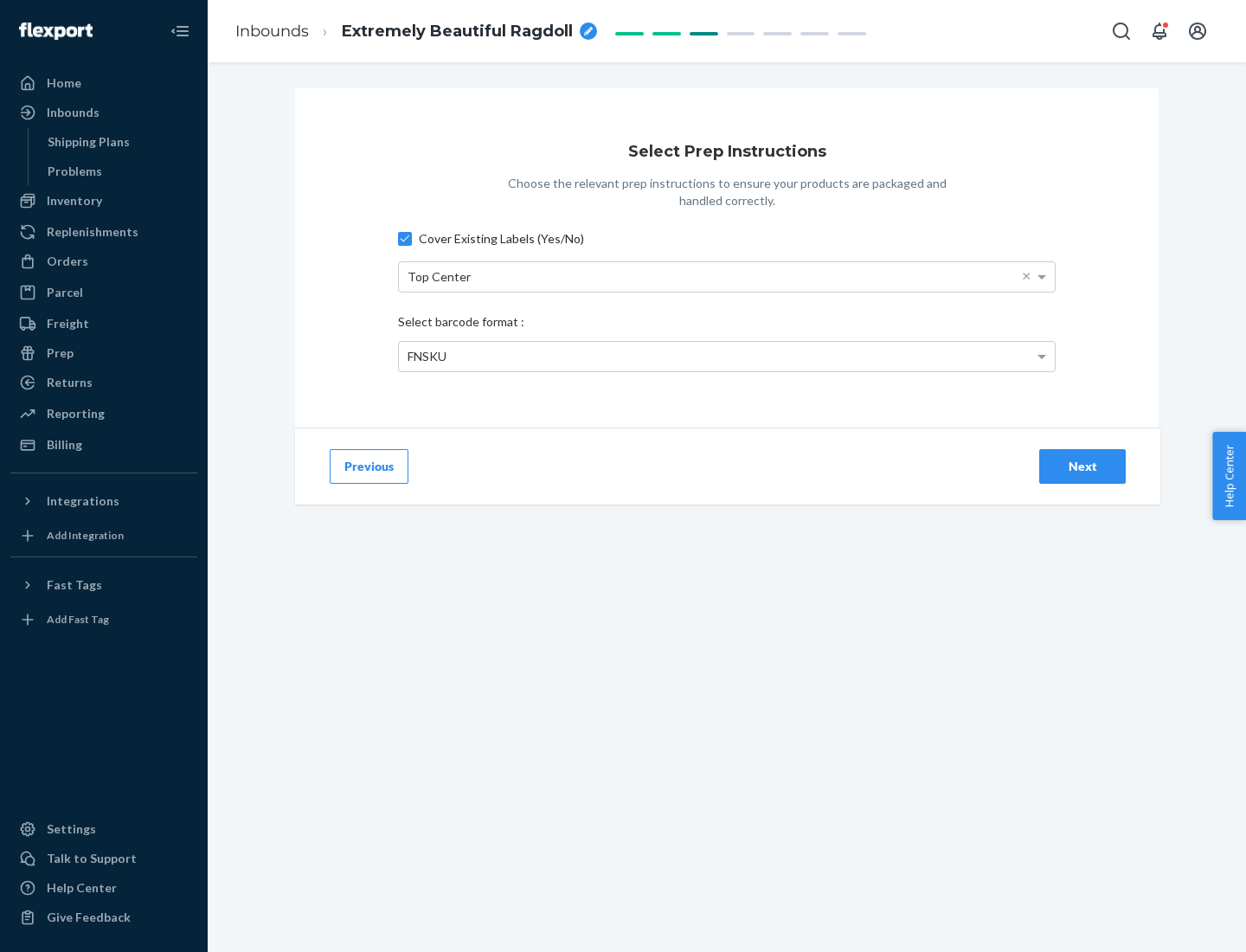
click at [1083, 465] on div "Next" at bounding box center [1083, 466] width 57 height 17
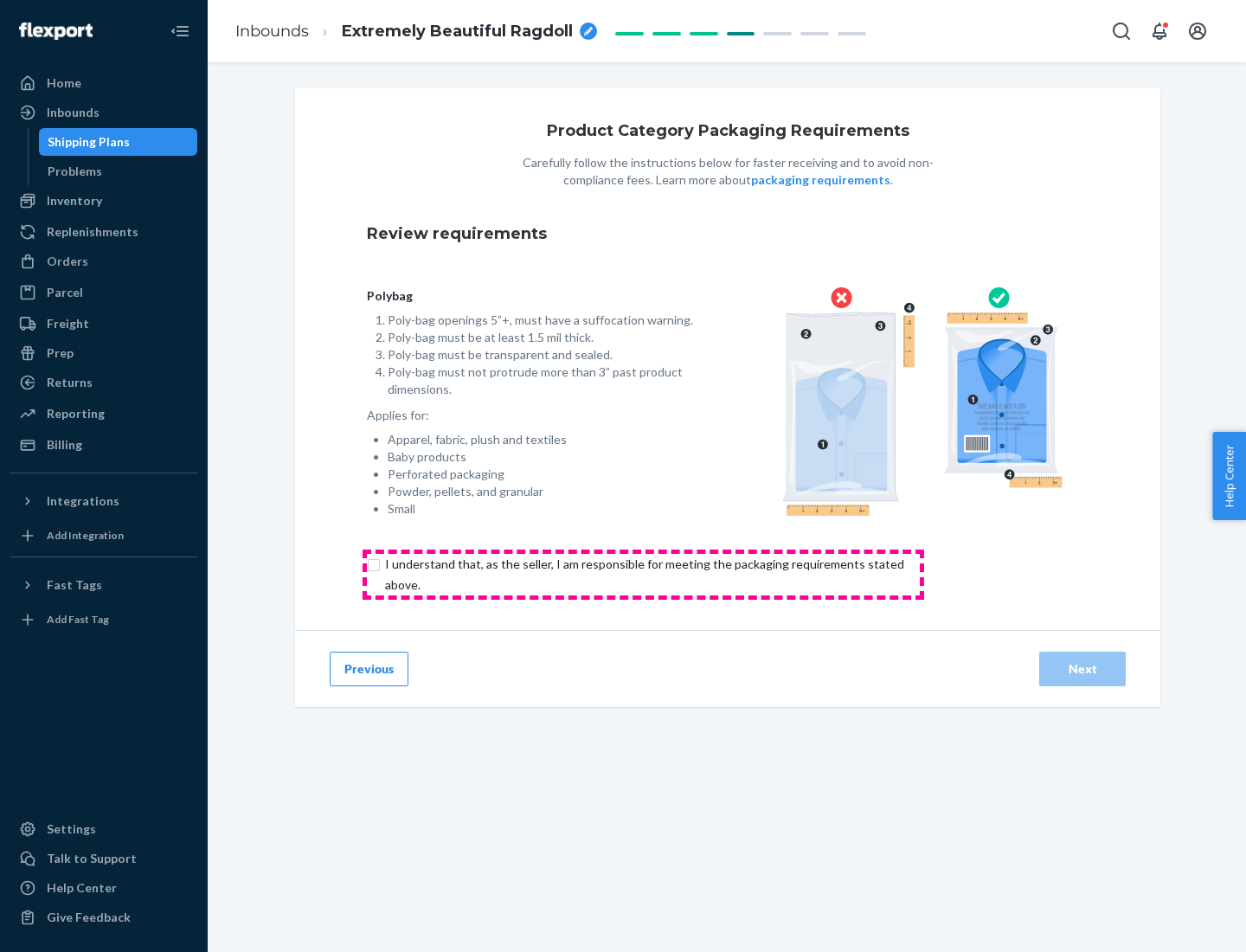
click at [643, 574] on input "checkbox" at bounding box center [655, 575] width 576 height 42
checkbox input "true"
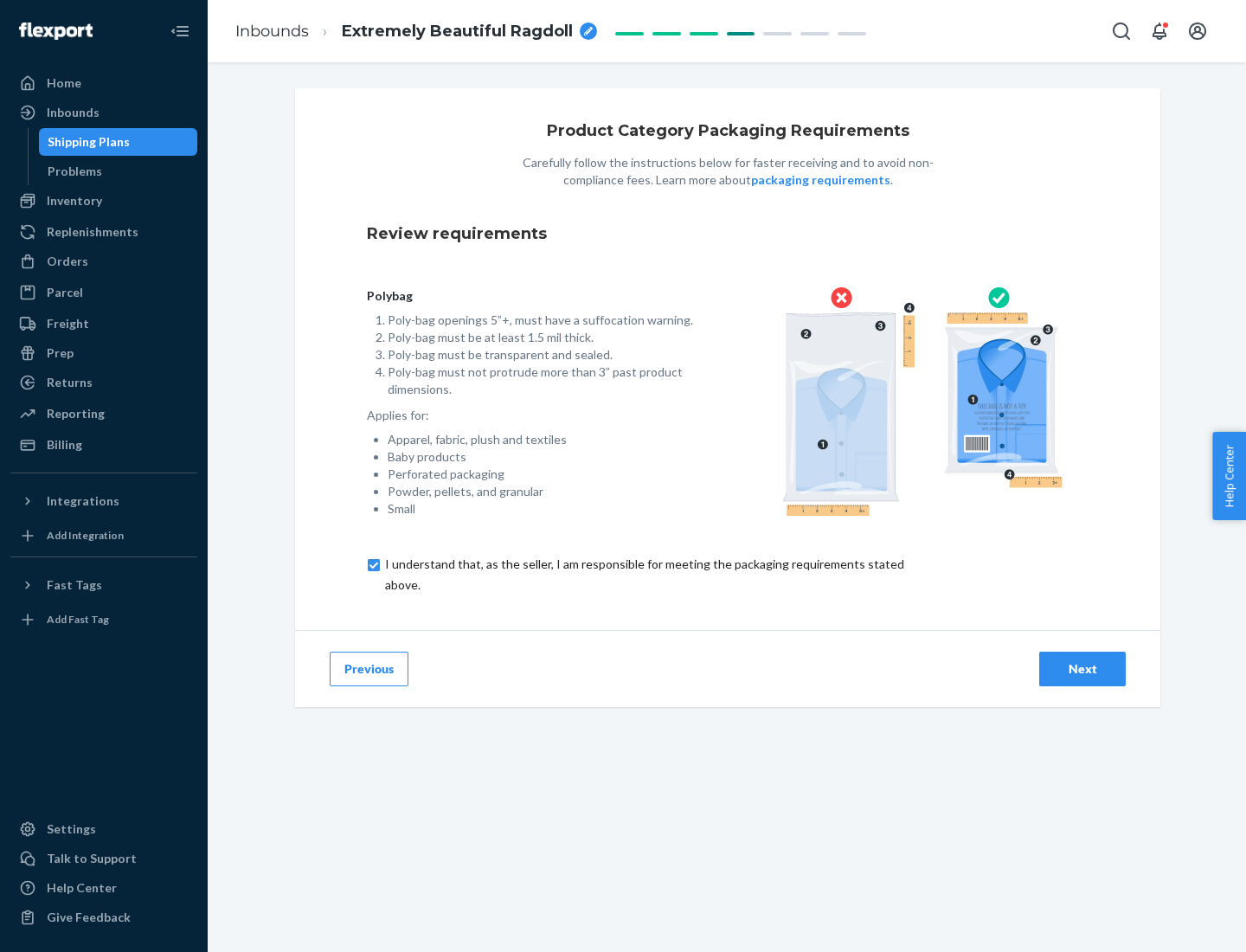
click at [1083, 668] on div "Next" at bounding box center [1083, 669] width 57 height 17
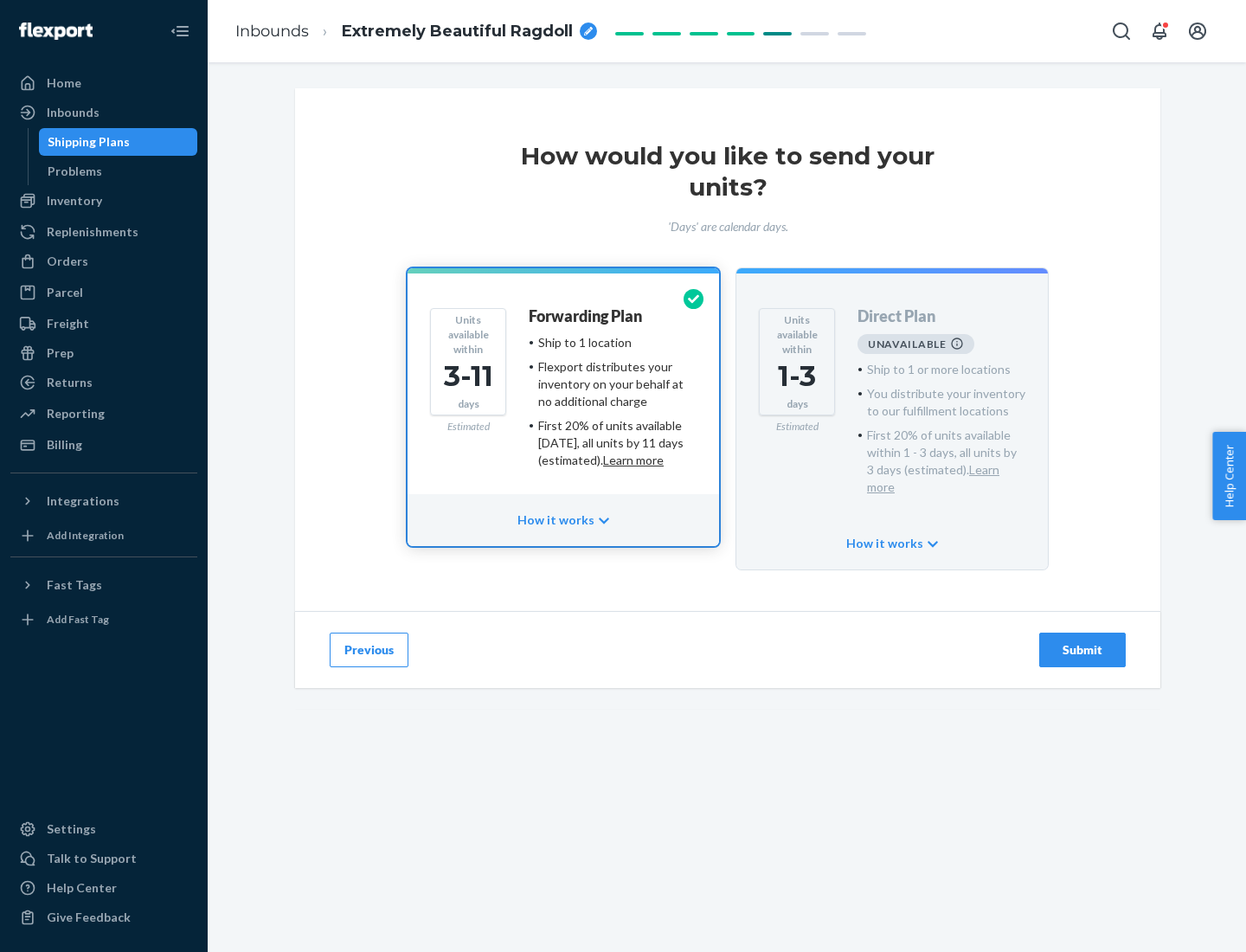
click at [587, 316] on h4 "Forwarding Plan" at bounding box center [585, 316] width 113 height 17
click at [1083, 641] on div "Submit" at bounding box center [1083, 649] width 57 height 17
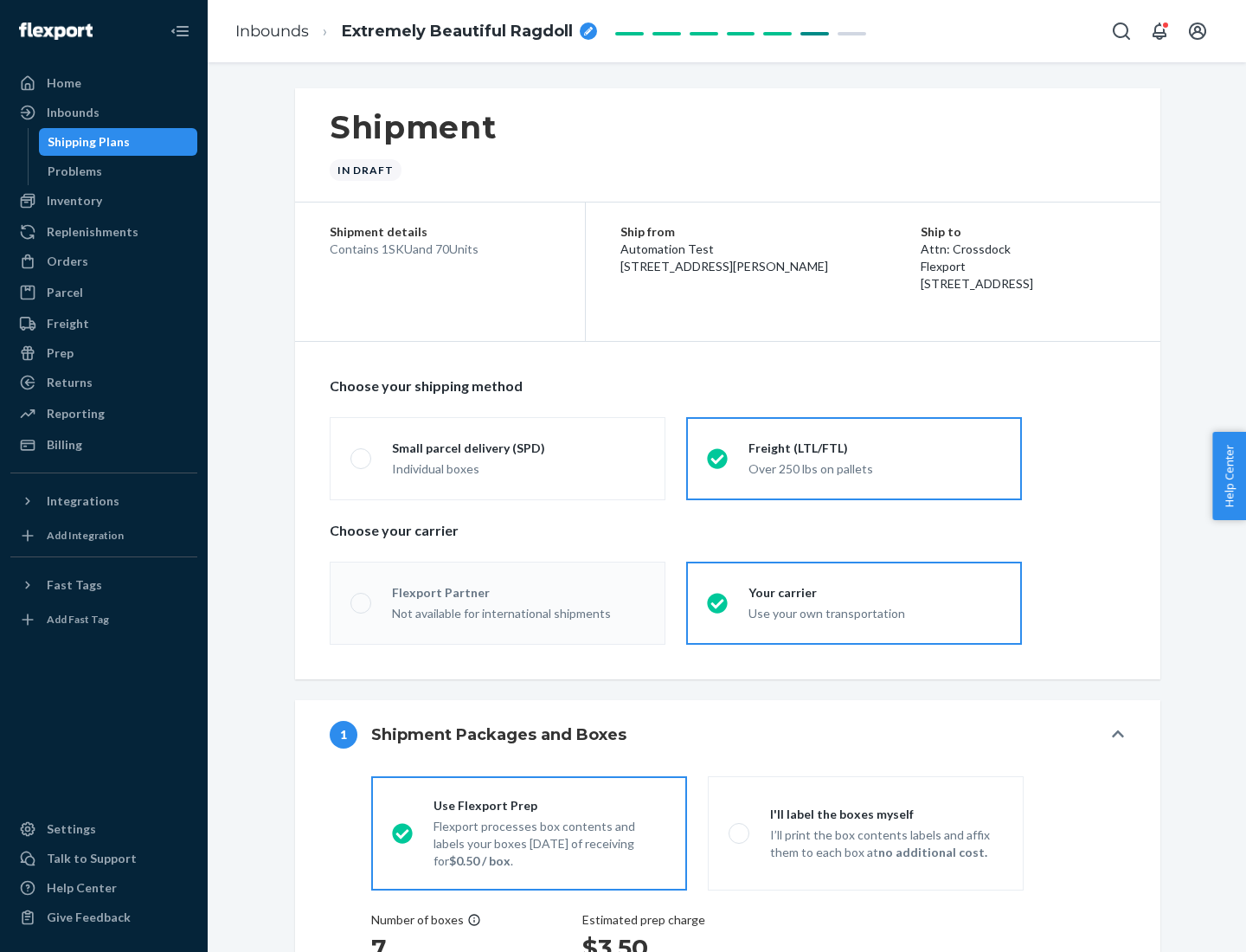
radio input "true"
radio input "false"
radio input "true"
radio input "false"
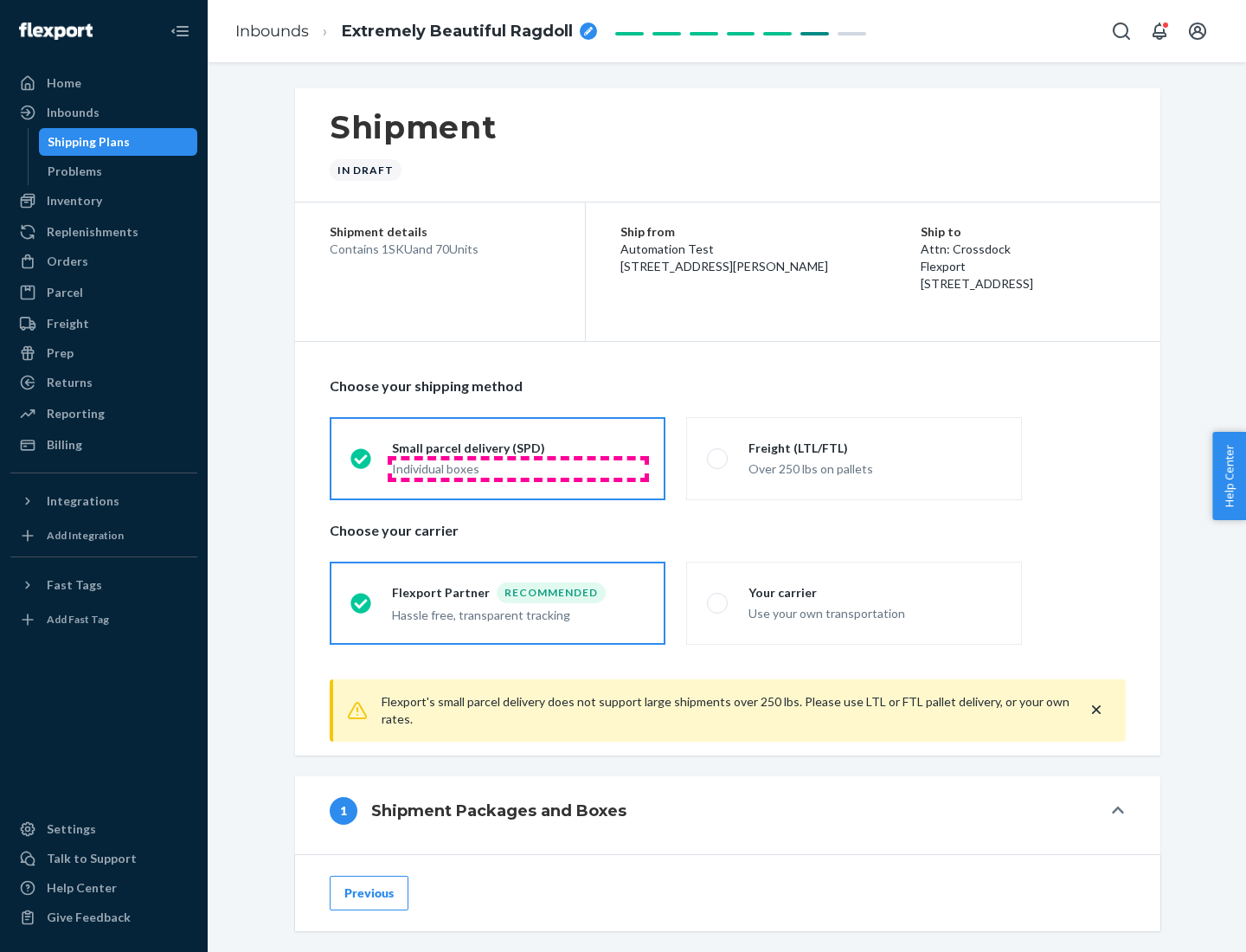
click at [518, 468] on div "Individual boxes" at bounding box center [518, 469] width 253 height 17
click at [362, 463] on input "Small parcel delivery (SPD) Individual boxes" at bounding box center [356, 457] width 11 height 11
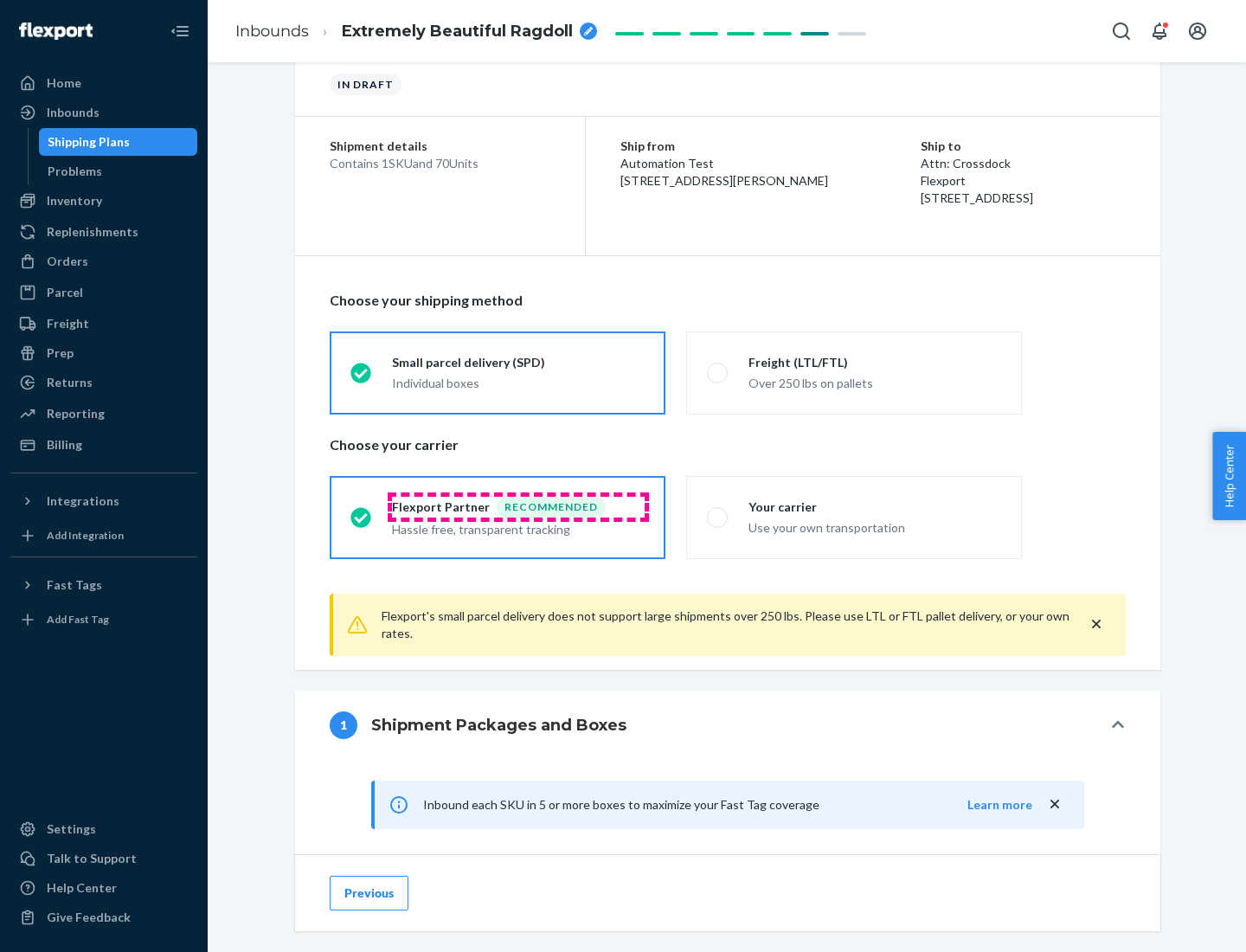
click at [518, 506] on div "Recommended" at bounding box center [550, 507] width 109 height 21
click at [362, 511] on input "Flexport Partner Recommended Hassle free, transparent tracking" at bounding box center [356, 516] width 11 height 11
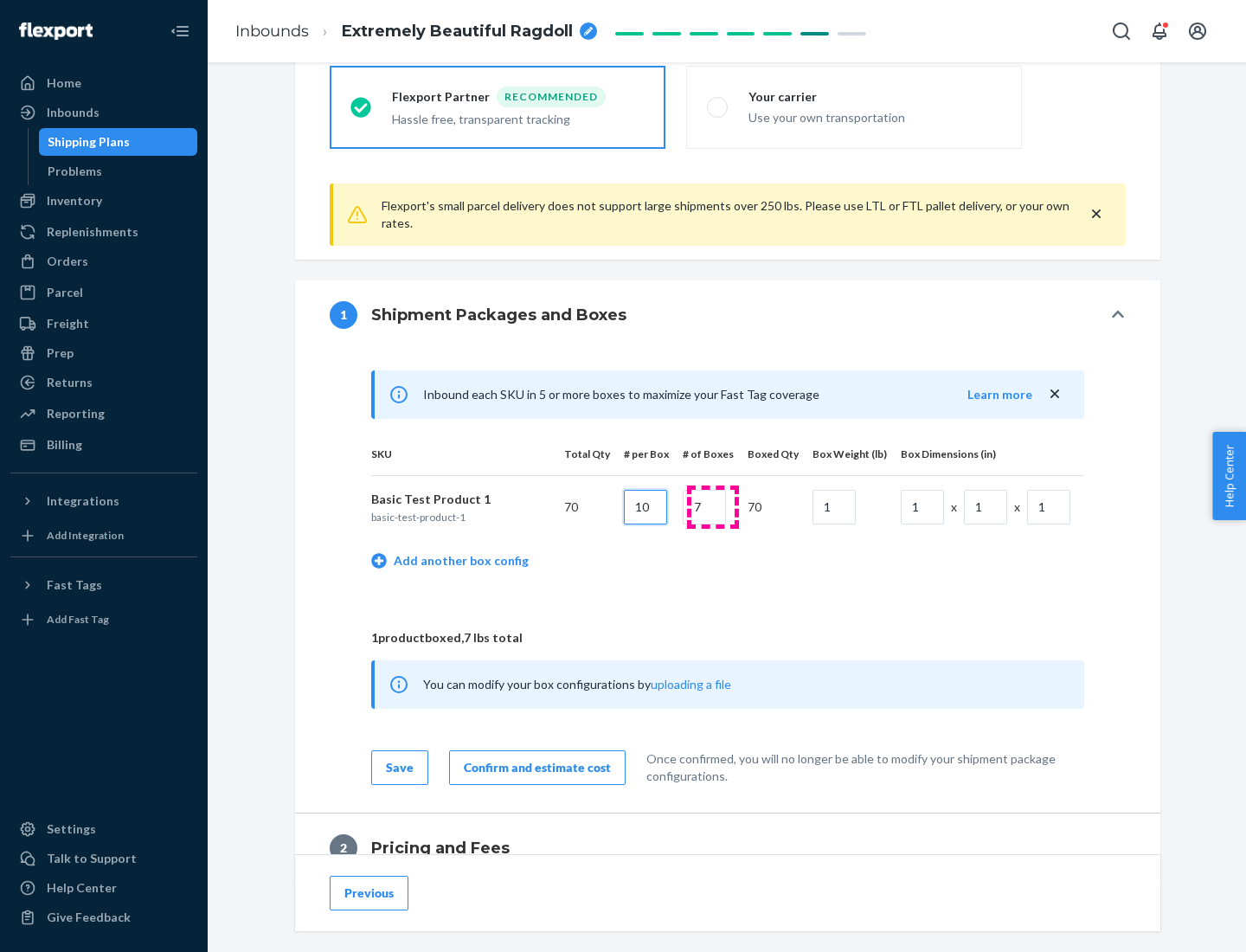
type input "10"
type input "7"
type input "1"
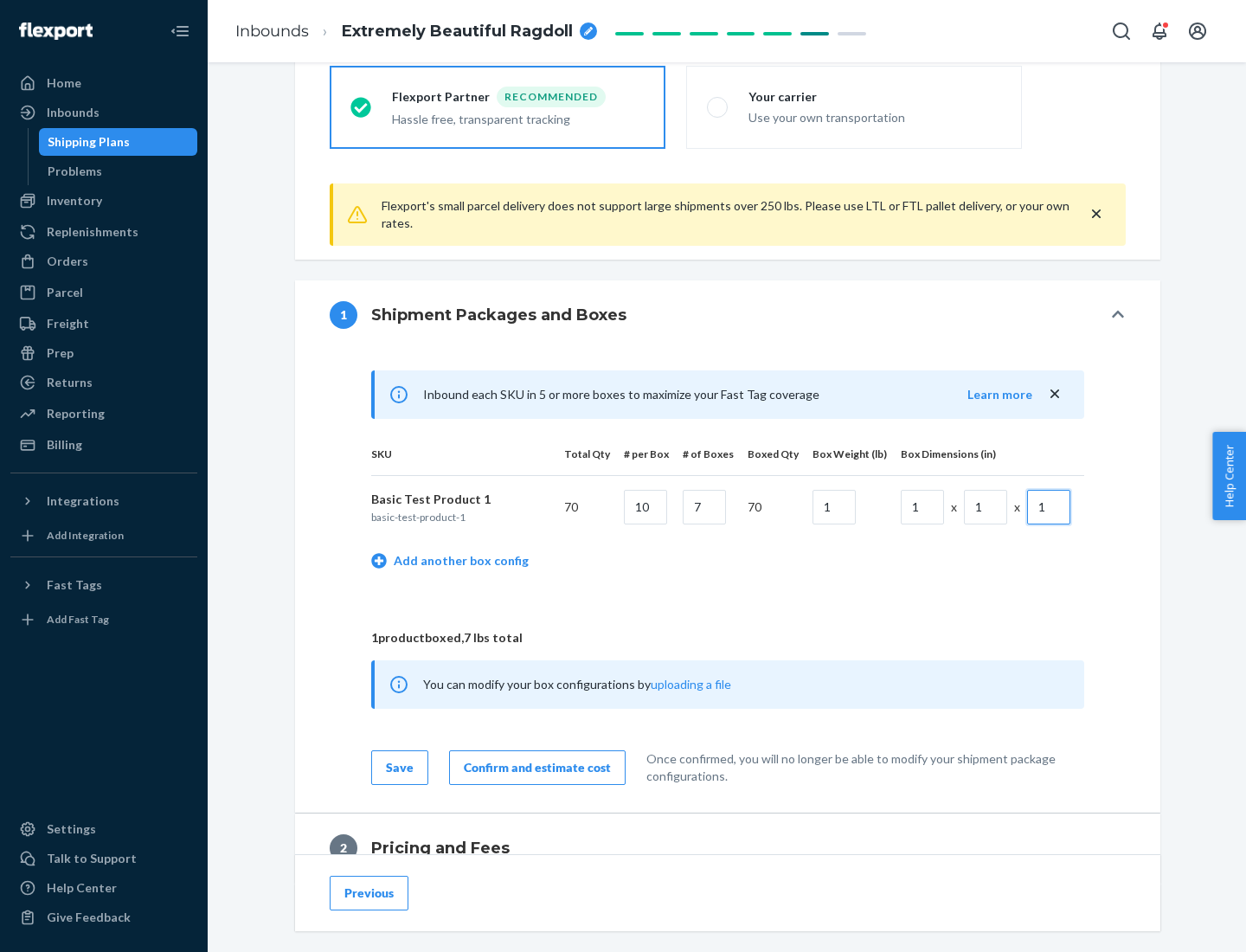
scroll to position [756, 0]
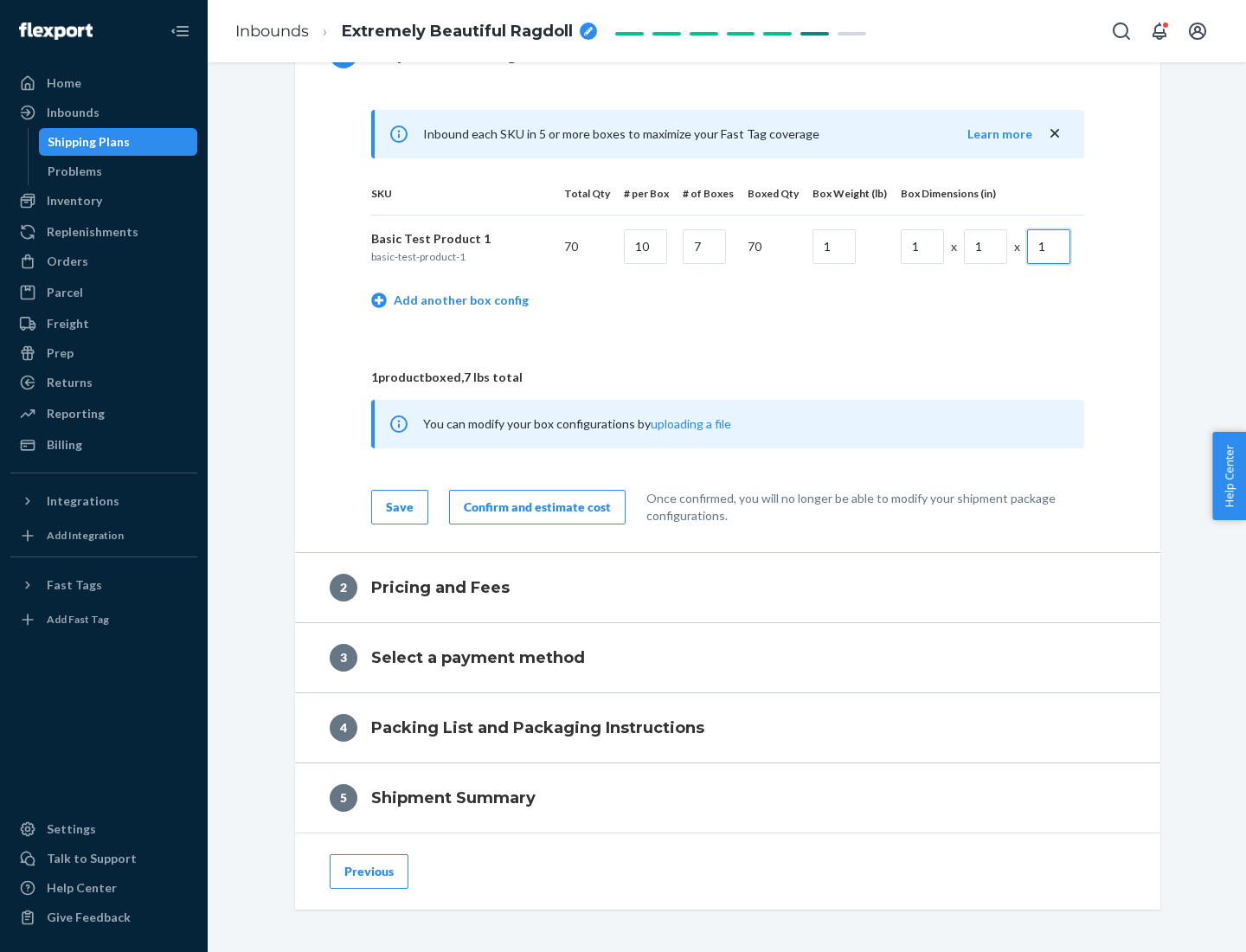
type input "1"
click at [534, 506] on div "Confirm and estimate cost" at bounding box center [536, 507] width 147 height 17
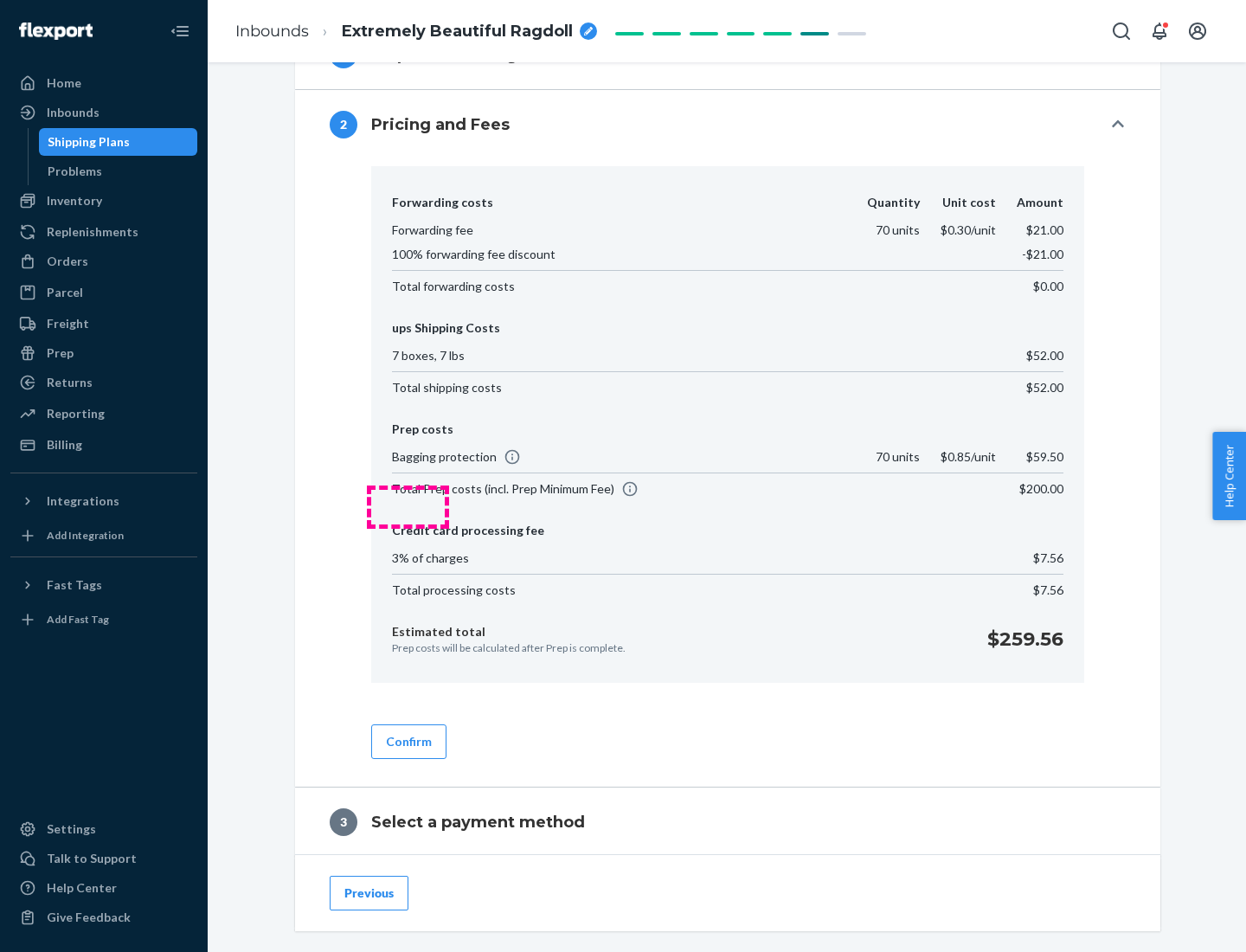
scroll to position [990, 0]
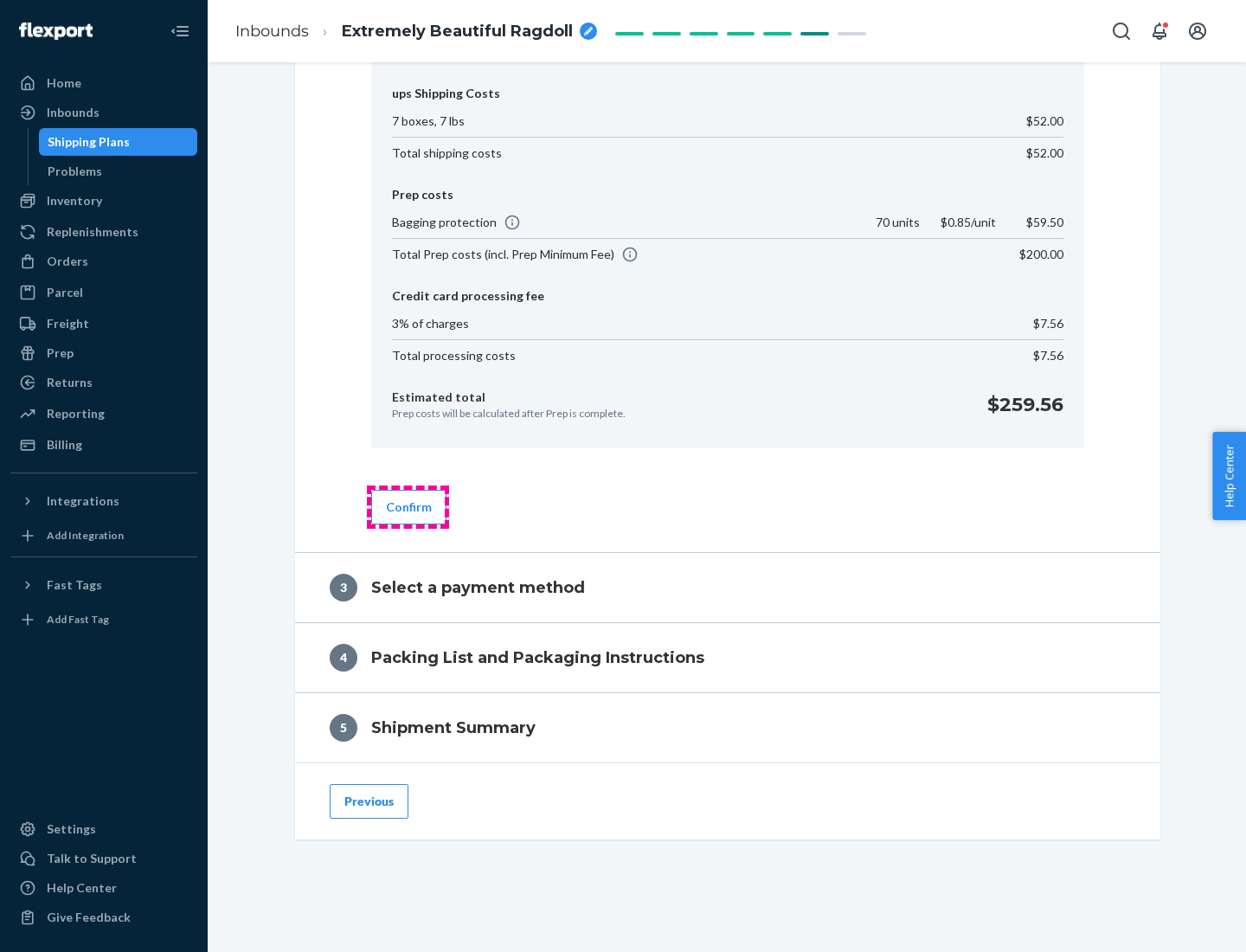
click at [408, 506] on button "Confirm" at bounding box center [409, 507] width 76 height 35
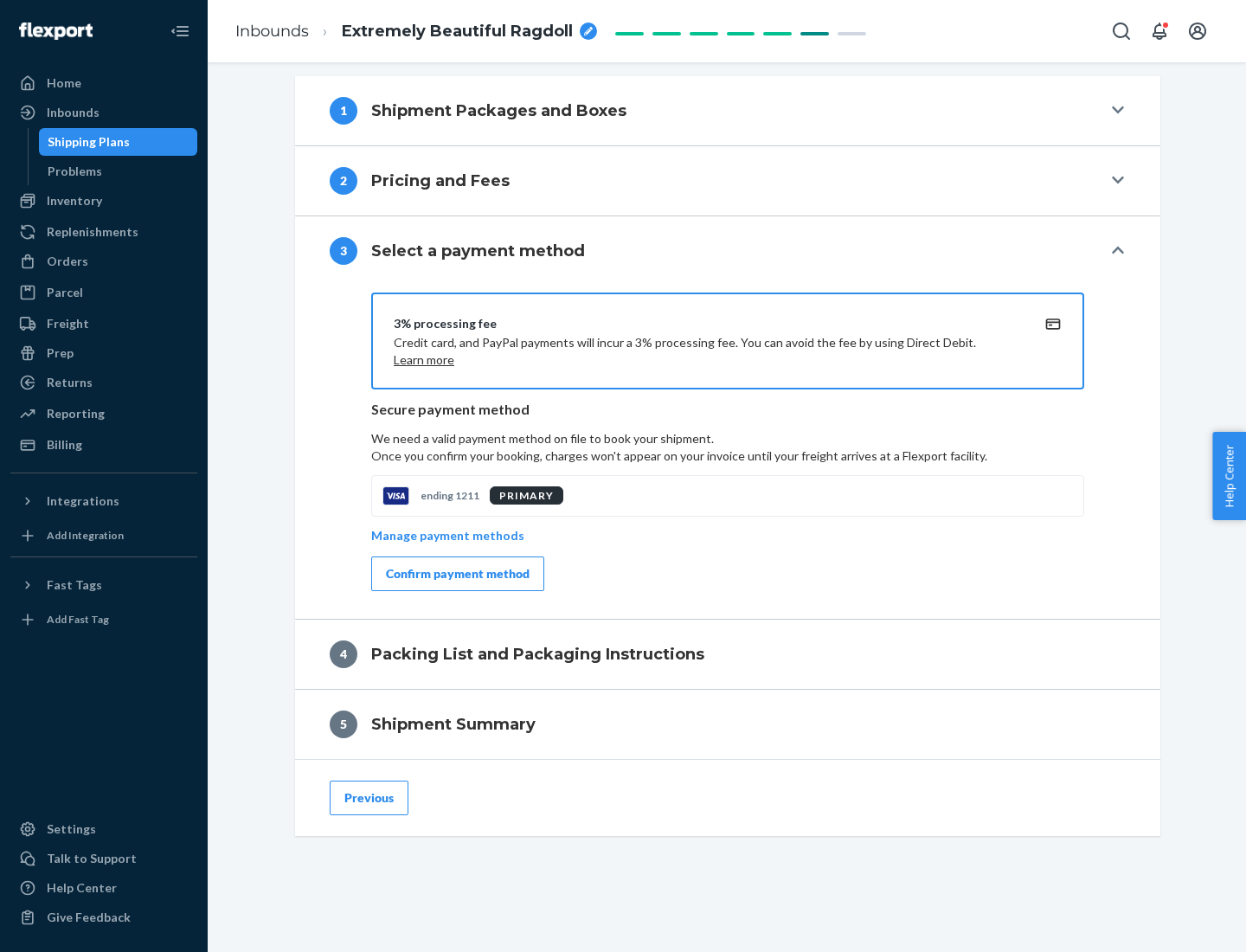
scroll to position [700, 0]
click at [456, 574] on div "Confirm payment method" at bounding box center [457, 574] width 143 height 17
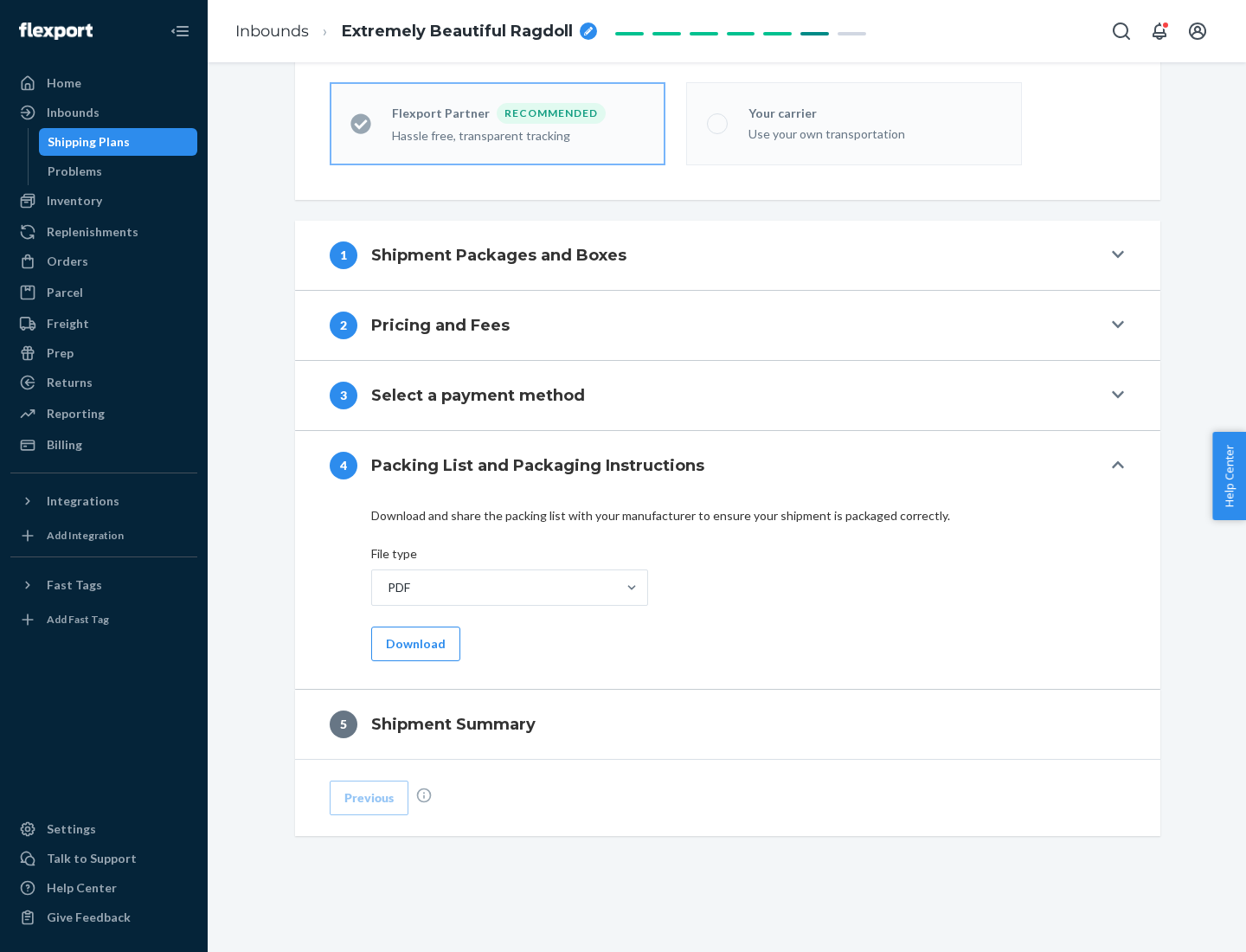
scroll to position [479, 0]
click at [414, 642] on button "Download" at bounding box center [416, 643] width 89 height 35
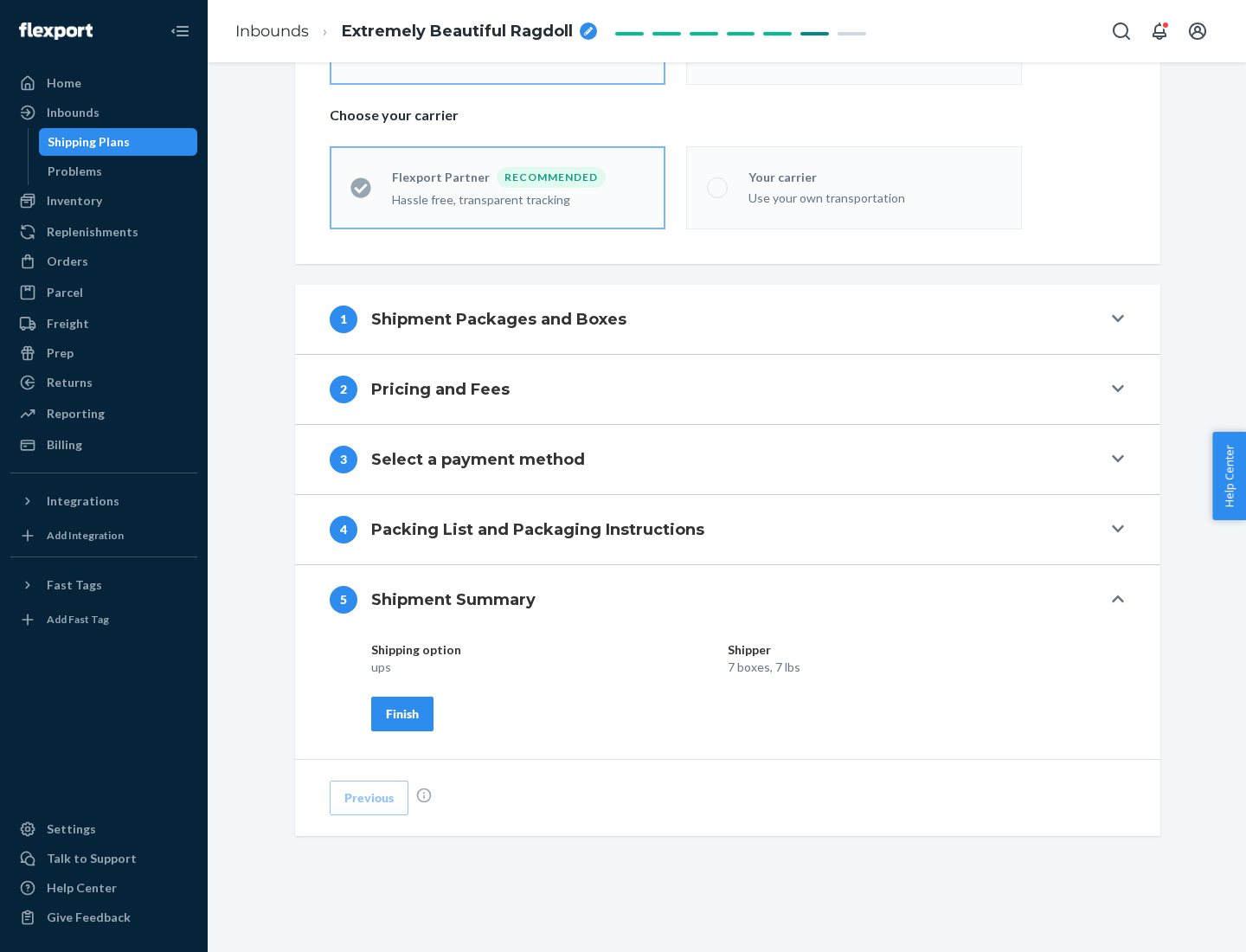
scroll to position [416, 0]
